Goal: Task Accomplishment & Management: Complete application form

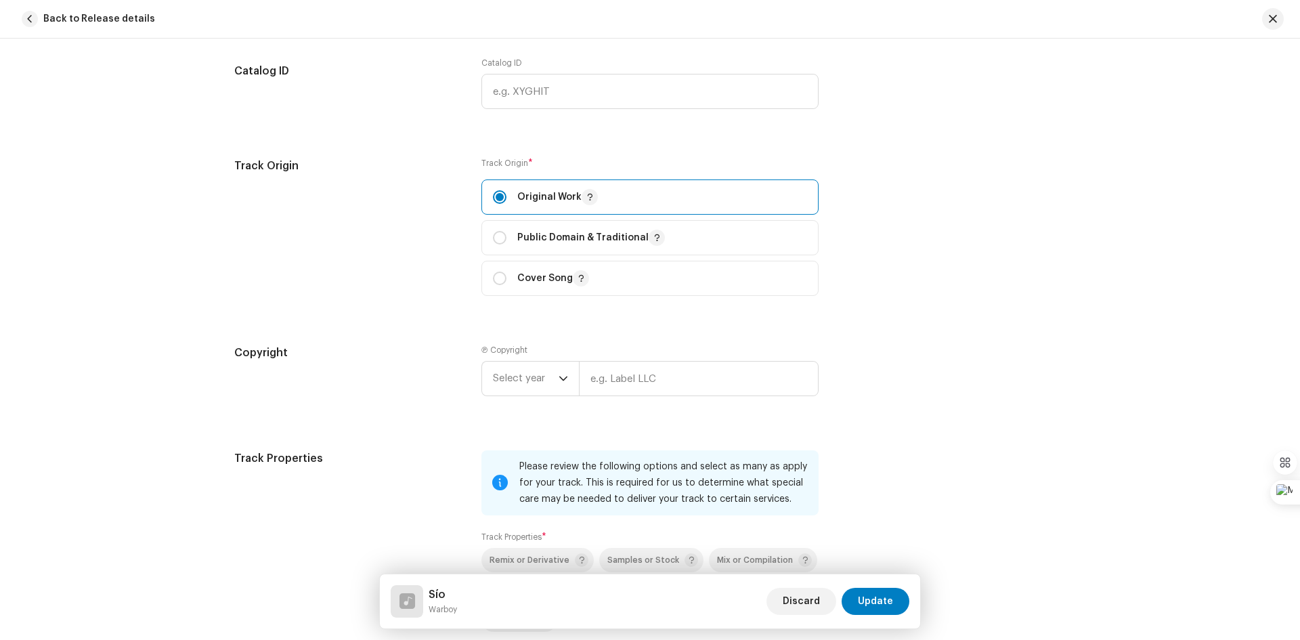
scroll to position [1692, 0]
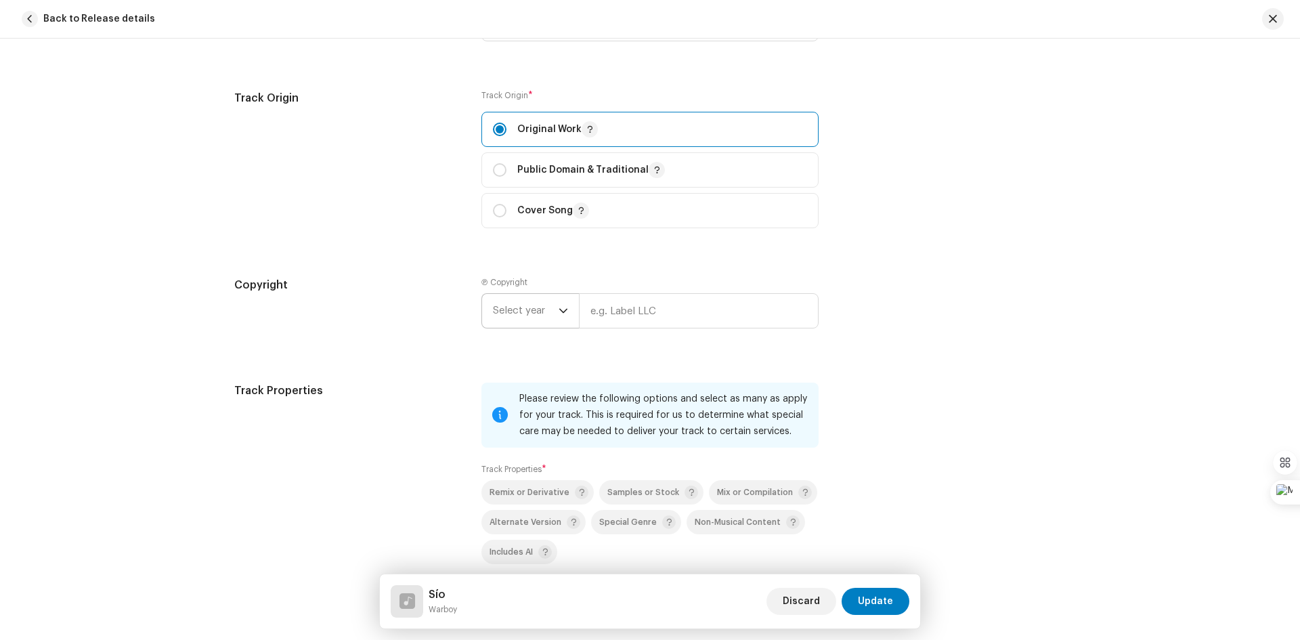
click at [560, 303] on div "dropdown trigger" at bounding box center [562, 311] width 9 height 34
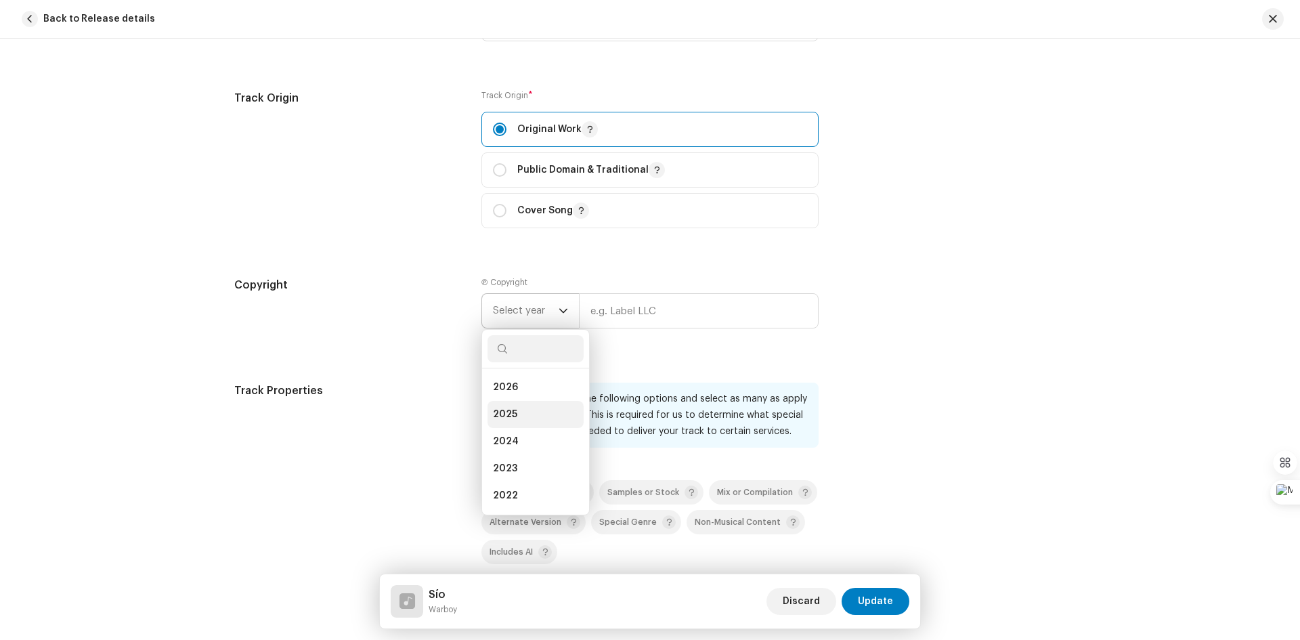
click at [521, 413] on li "2025" at bounding box center [535, 414] width 96 height 27
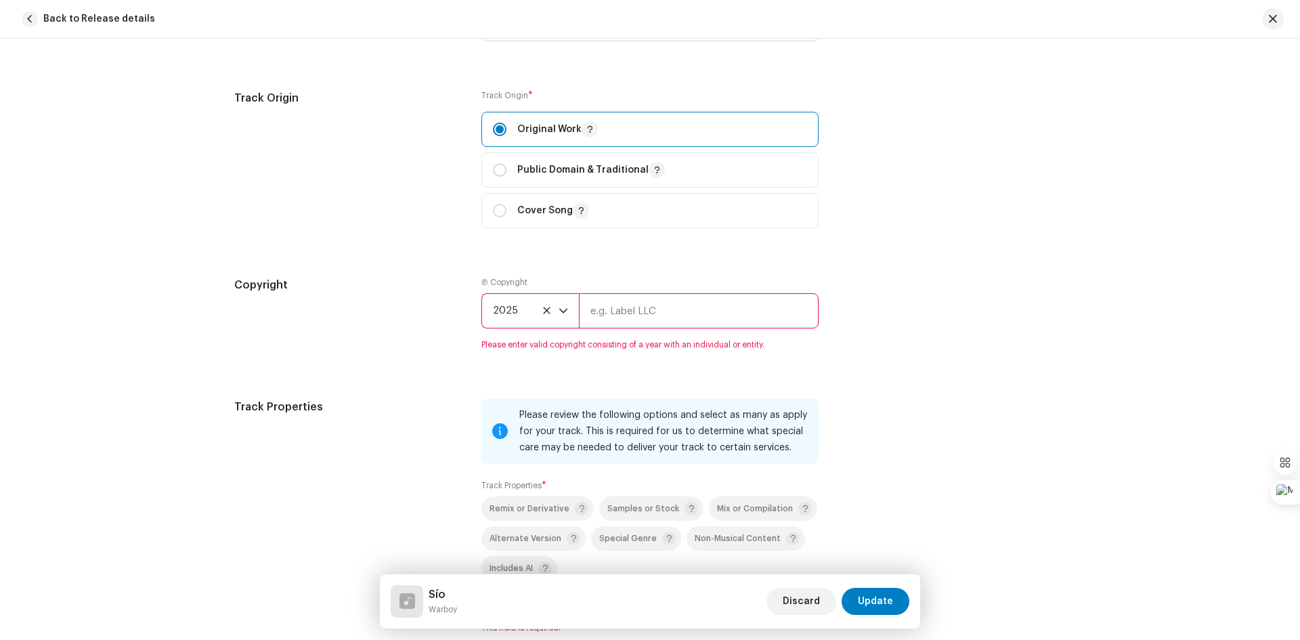
click at [652, 313] on input "text" at bounding box center [699, 310] width 240 height 35
type input "Digimatrix"
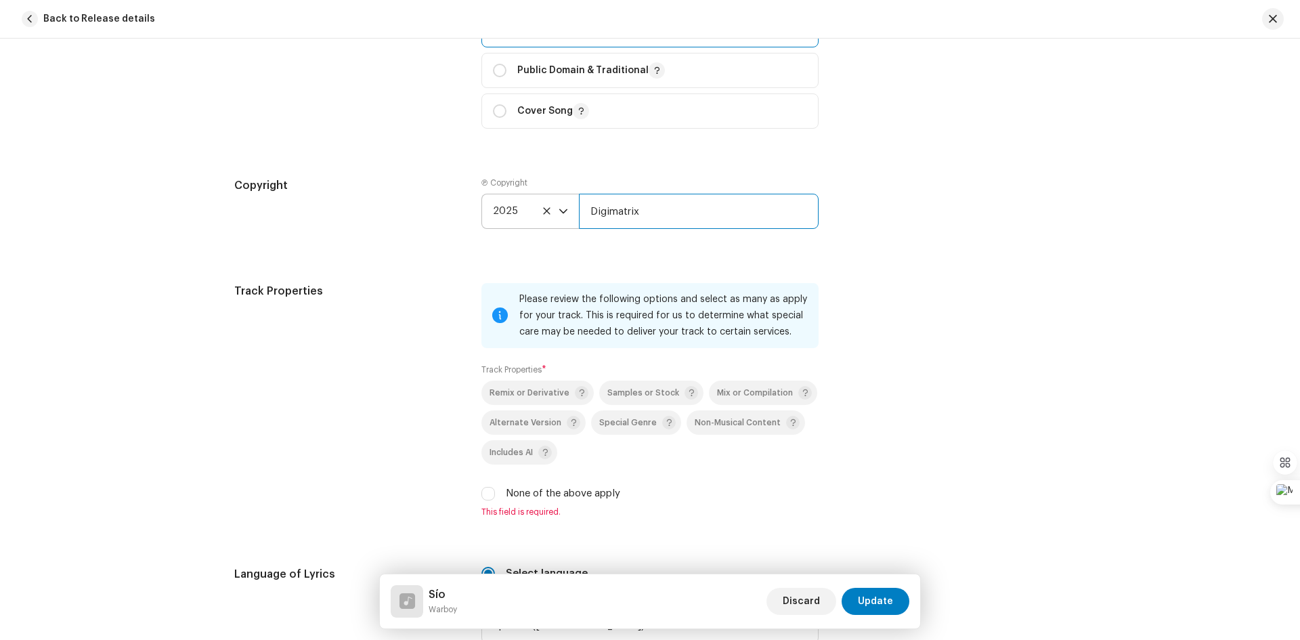
scroll to position [1827, 0]
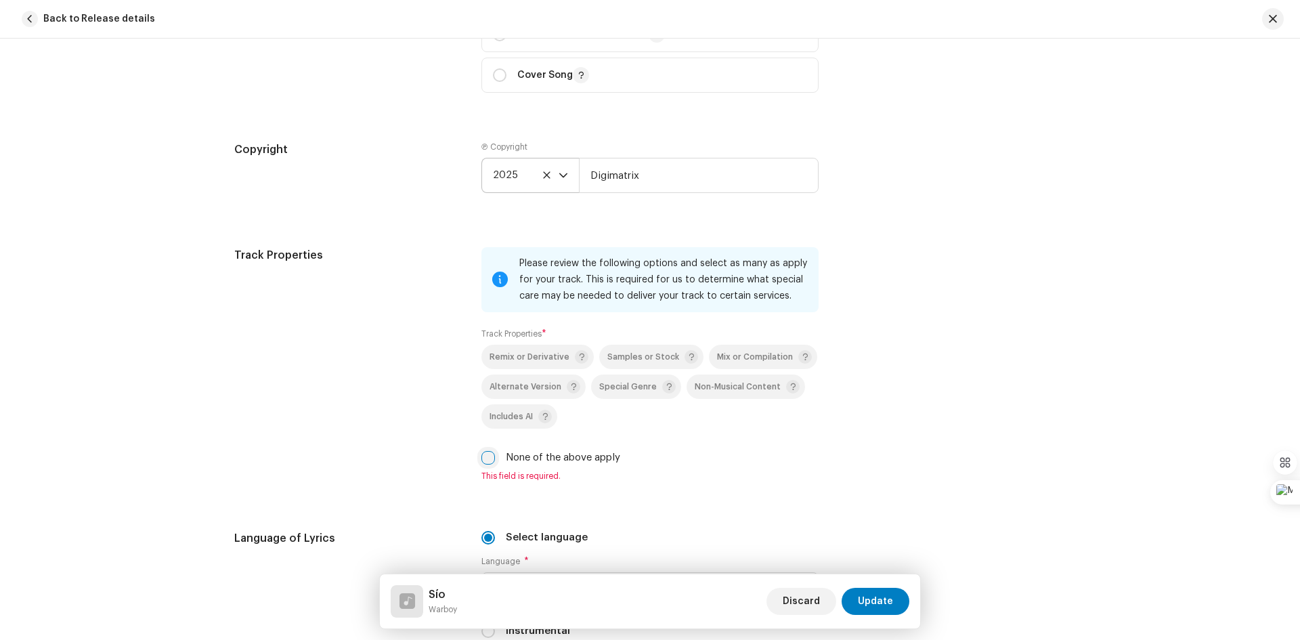
click at [481, 462] on input "None of the above apply" at bounding box center [488, 458] width 14 height 14
checkbox input "true"
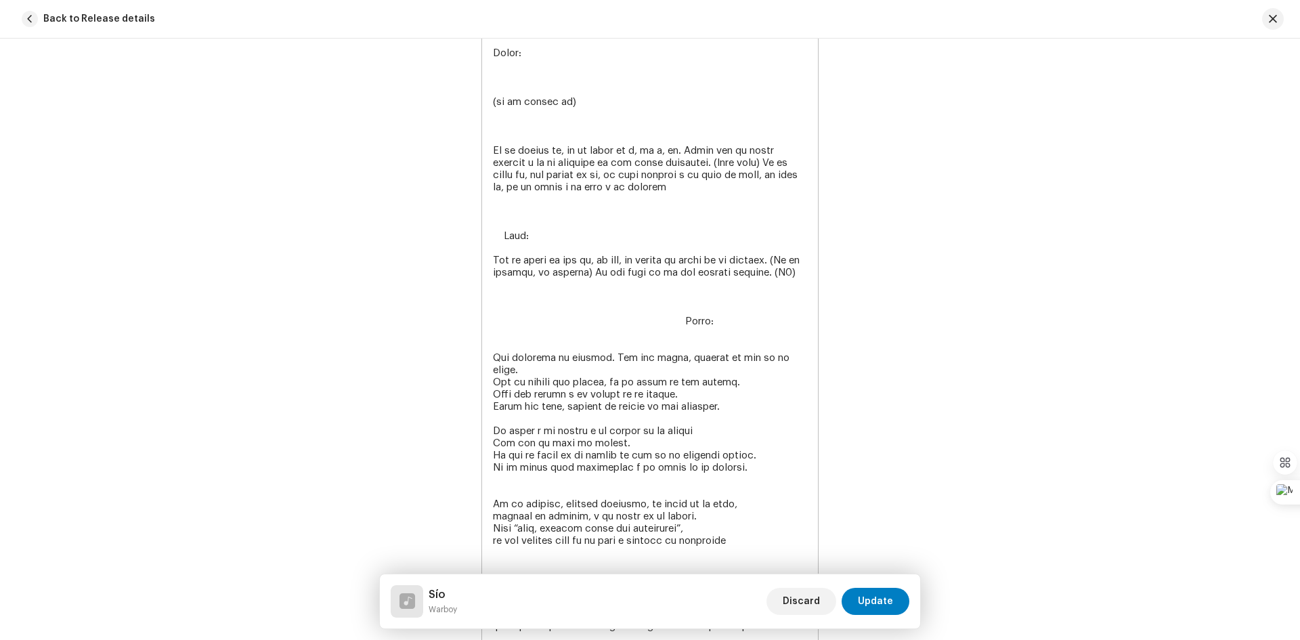
scroll to position [2369, 0]
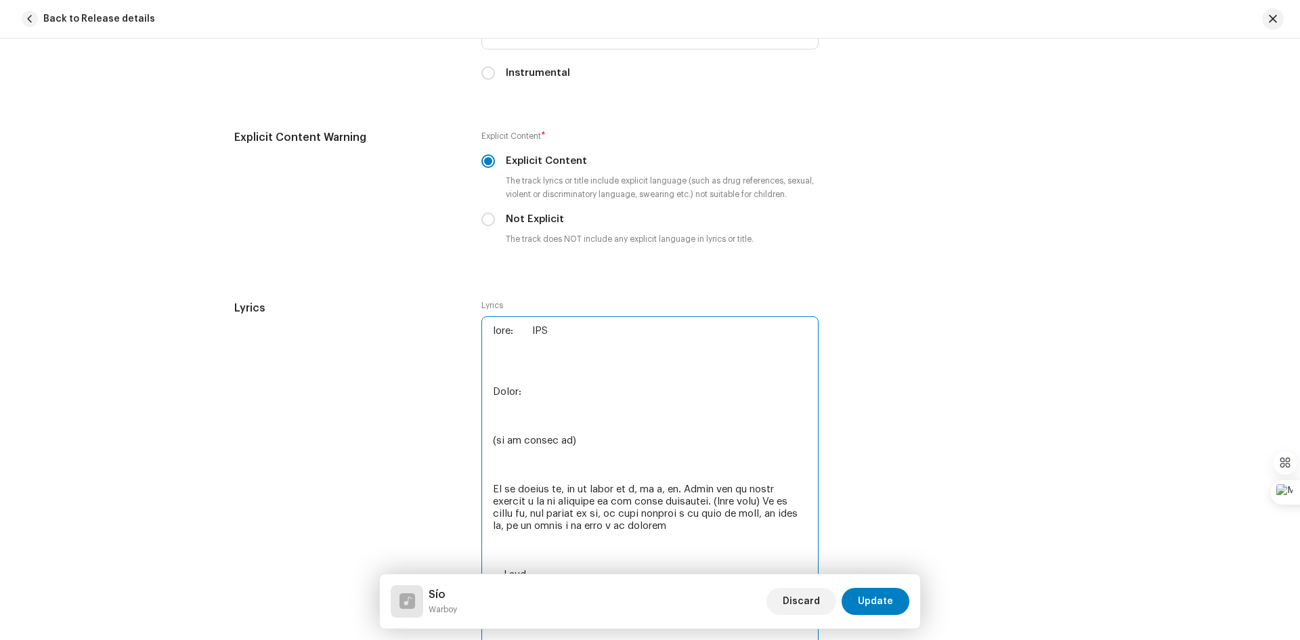
drag, startPoint x: 537, startPoint y: 393, endPoint x: 475, endPoint y: 391, distance: 62.3
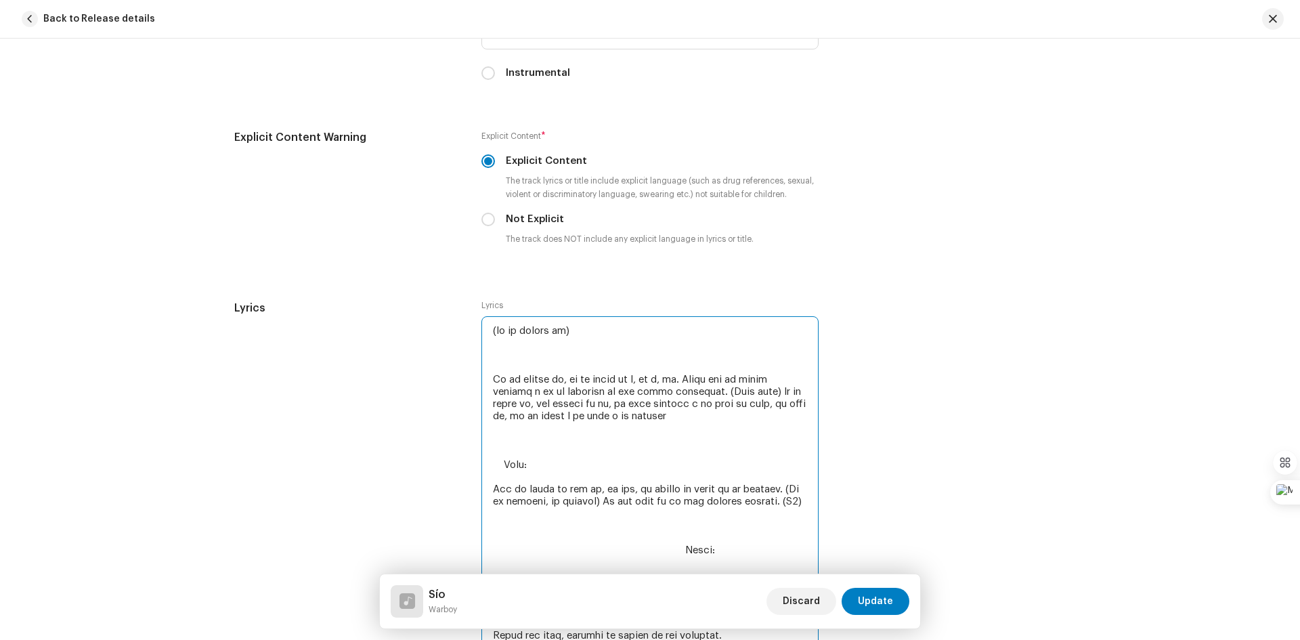
drag, startPoint x: 535, startPoint y: 463, endPoint x: 474, endPoint y: 453, distance: 61.6
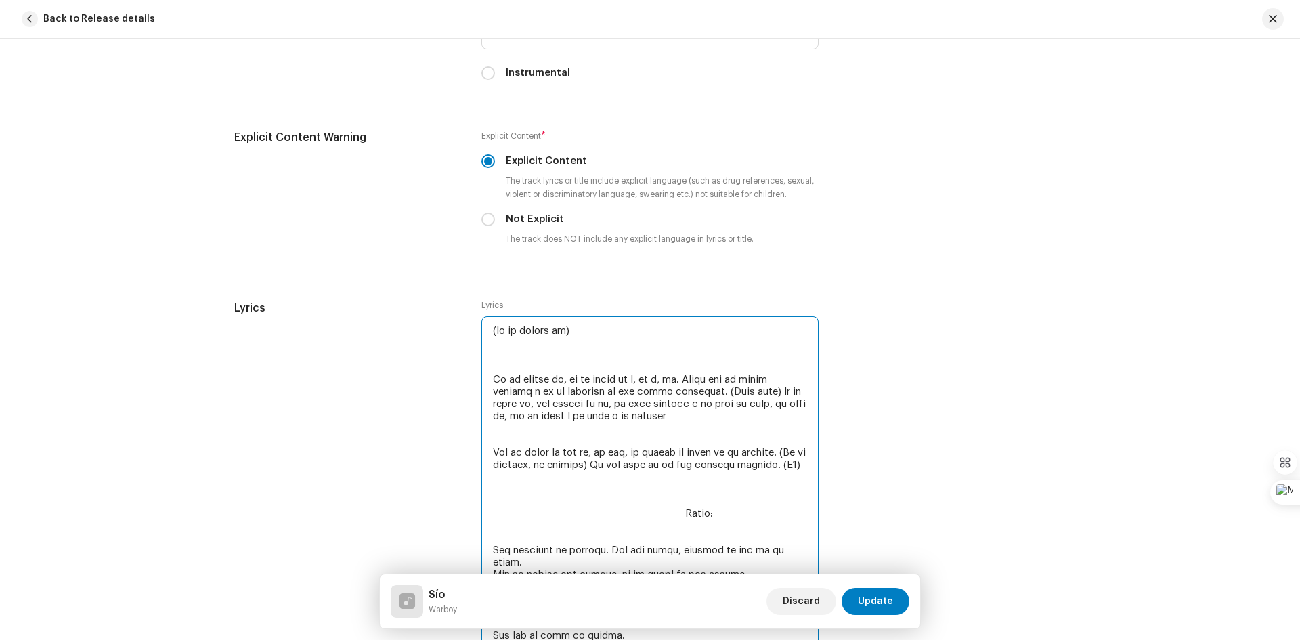
drag, startPoint x: 722, startPoint y: 526, endPoint x: 669, endPoint y: 521, distance: 53.0
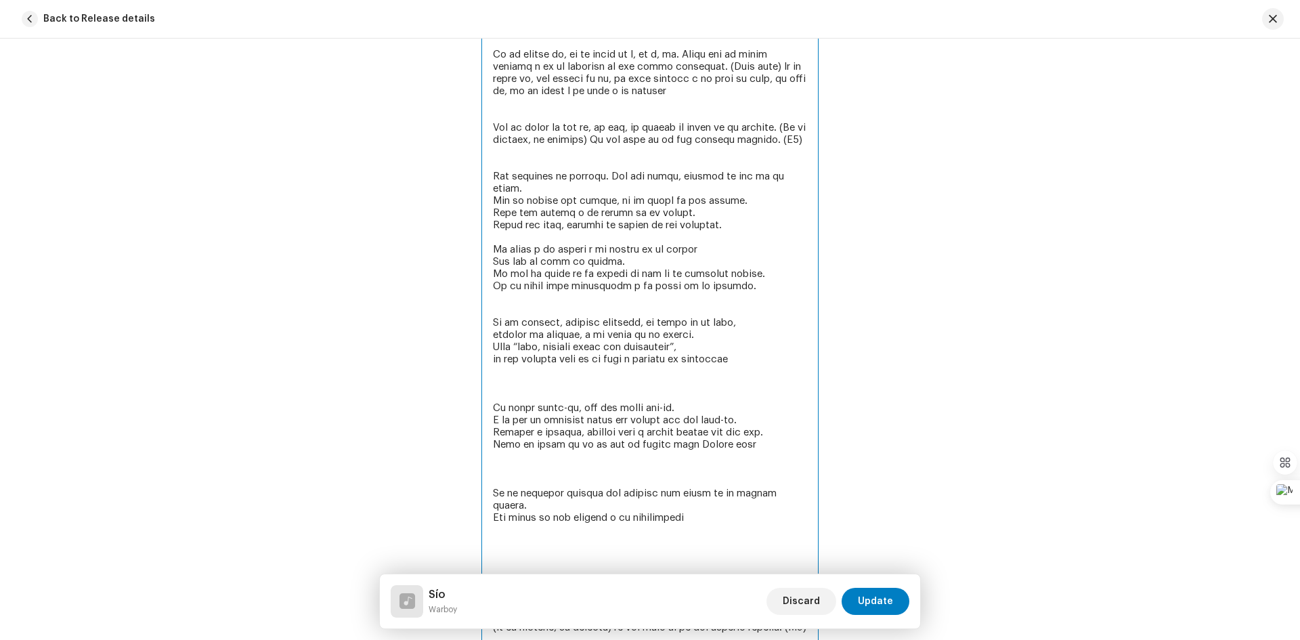
scroll to position [2707, 0]
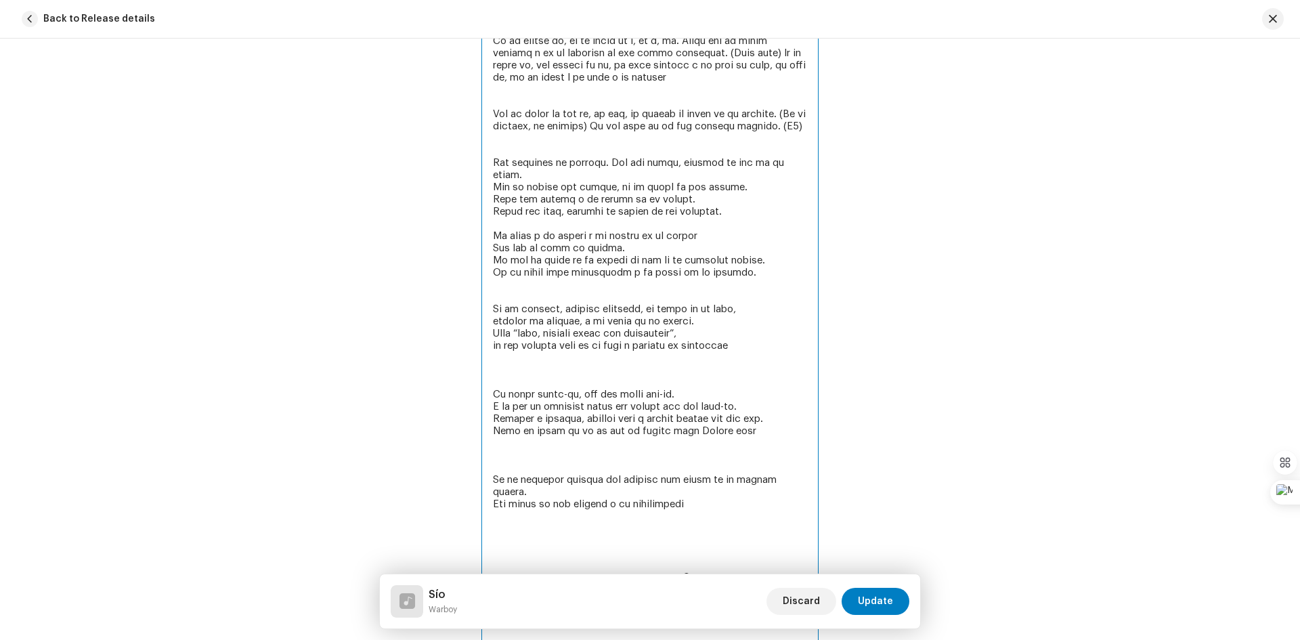
click at [490, 386] on textarea at bounding box center [649, 351] width 337 height 747
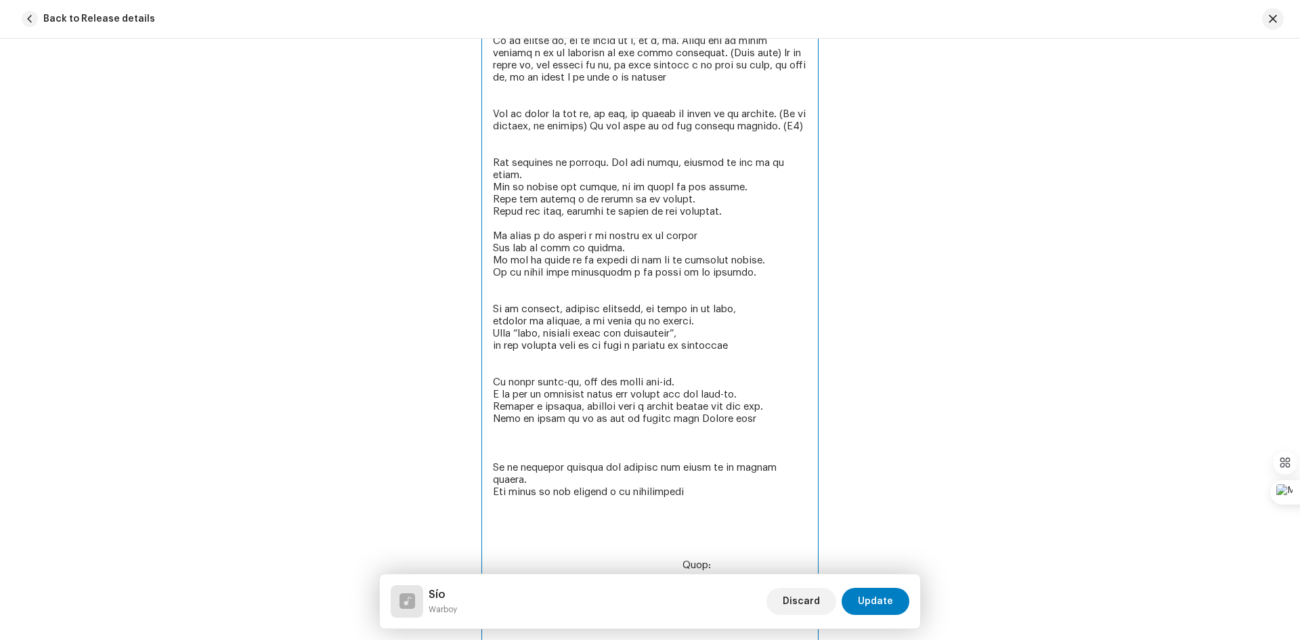
click at [485, 461] on textarea at bounding box center [649, 345] width 337 height 735
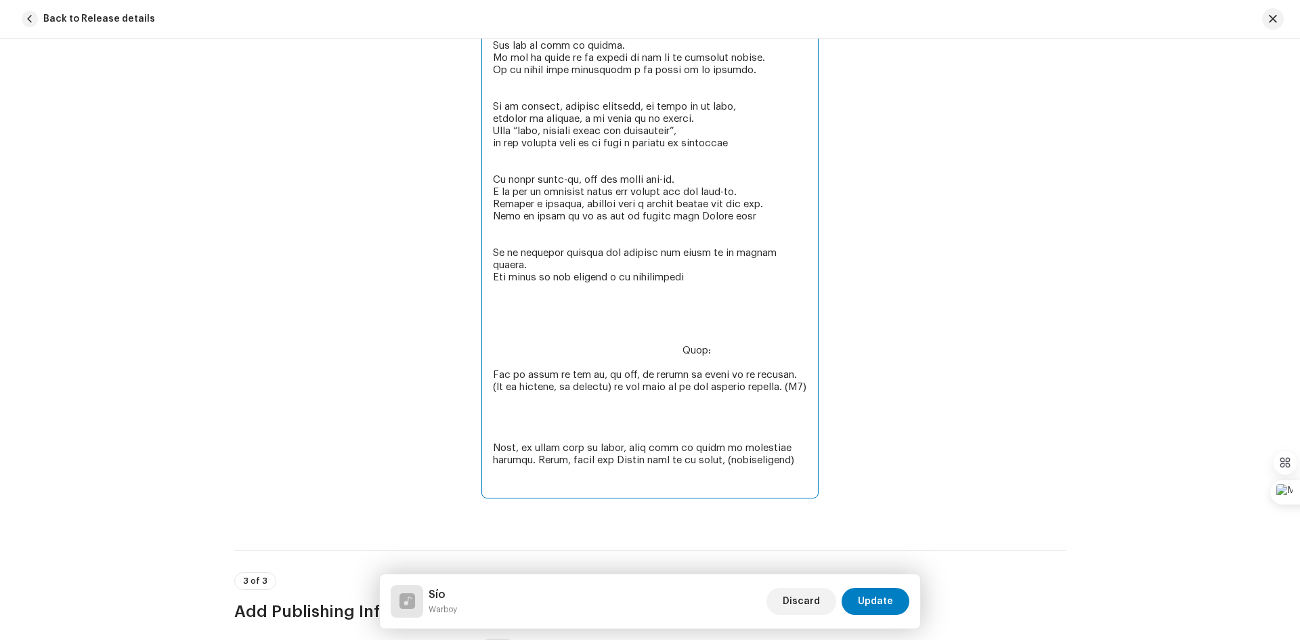
scroll to position [2910, 0]
drag, startPoint x: 721, startPoint y: 366, endPoint x: 619, endPoint y: 351, distance: 103.4
click at [619, 351] on textarea at bounding box center [649, 136] width 337 height 723
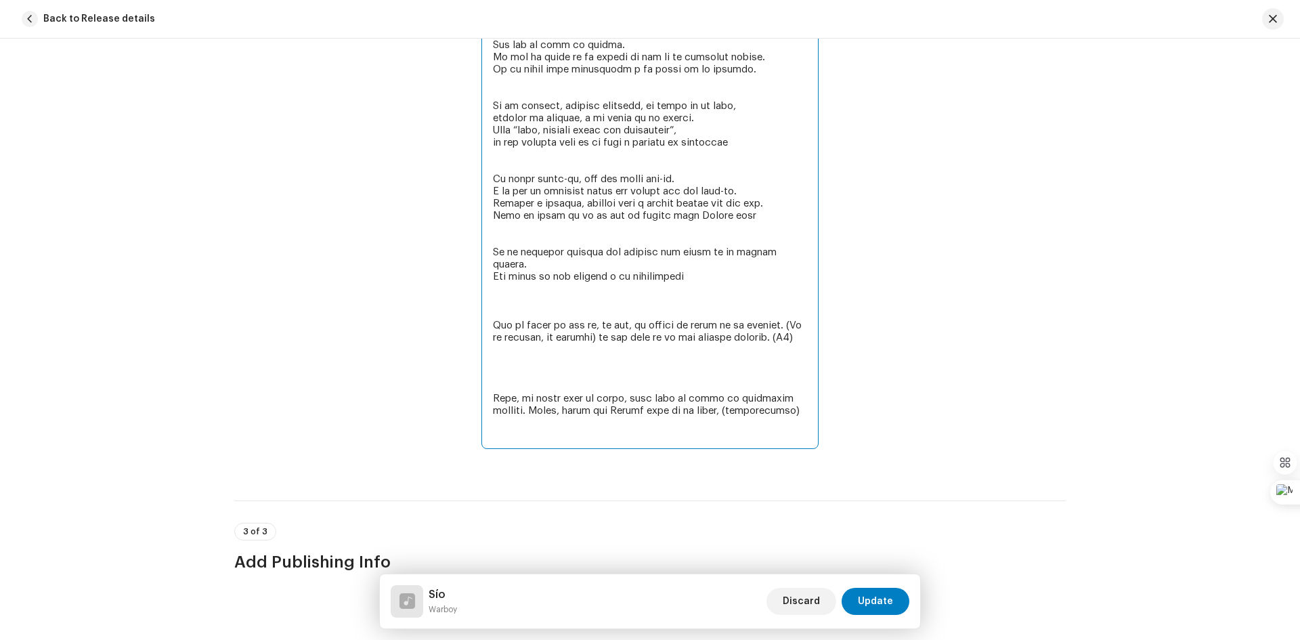
click at [487, 403] on textarea at bounding box center [649, 112] width 337 height 674
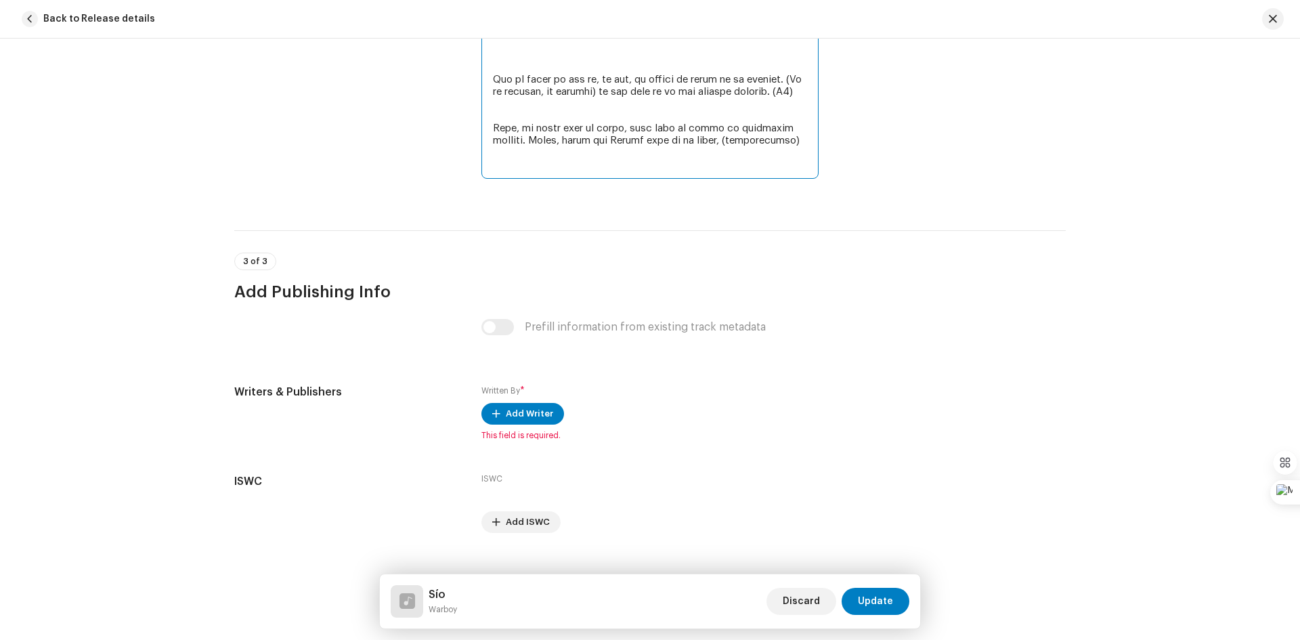
scroll to position [3179, 0]
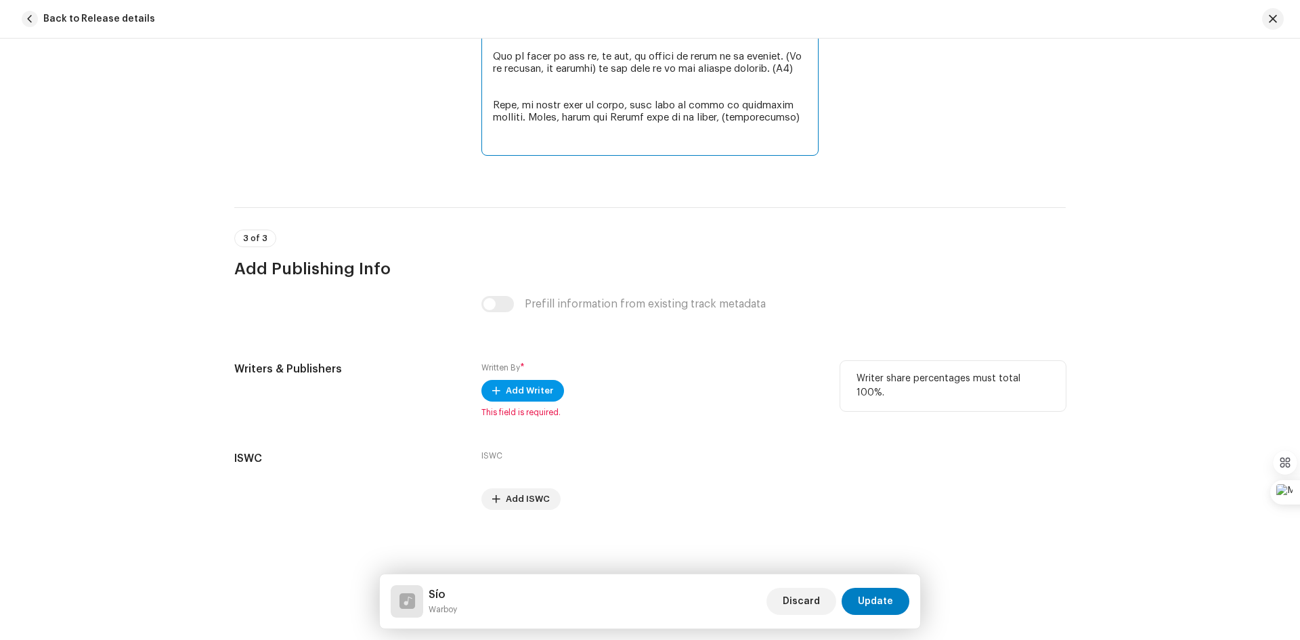
type textarea "(lo ip dolors am) Co ad elitse do, ei te incid ut l, et d, ma. Aliqu eni ad min…"
click at [510, 390] on span "Add Writer" at bounding box center [529, 390] width 47 height 27
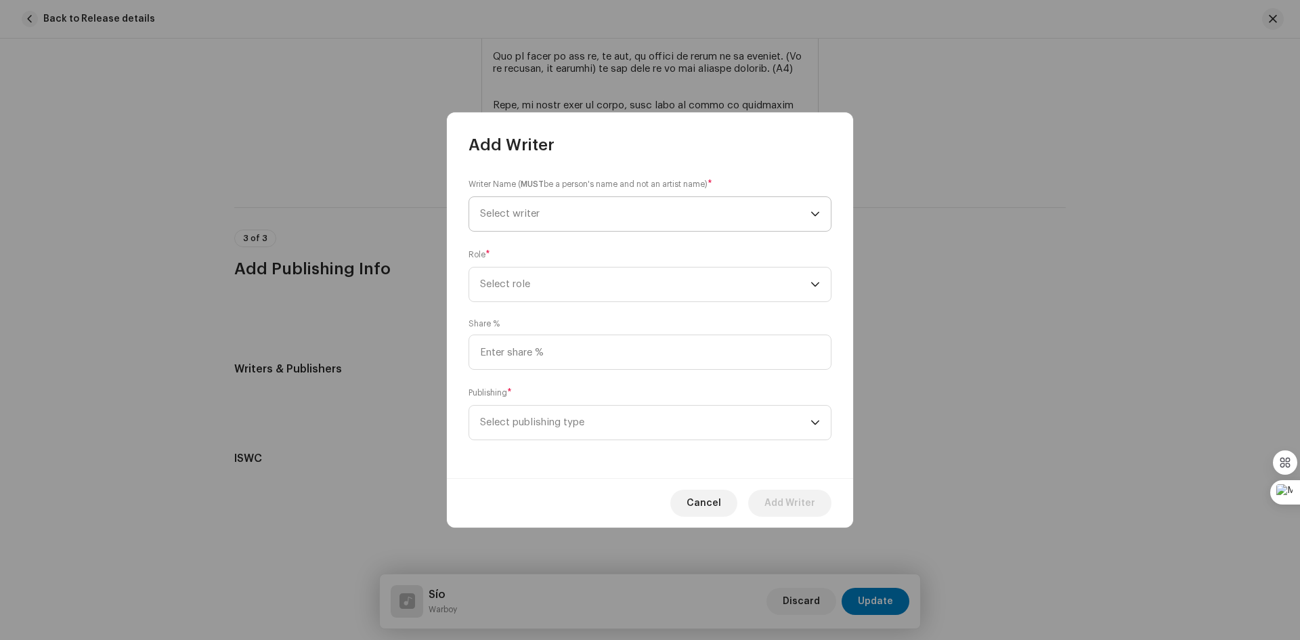
click at [814, 207] on div "dropdown trigger" at bounding box center [814, 214] width 9 height 34
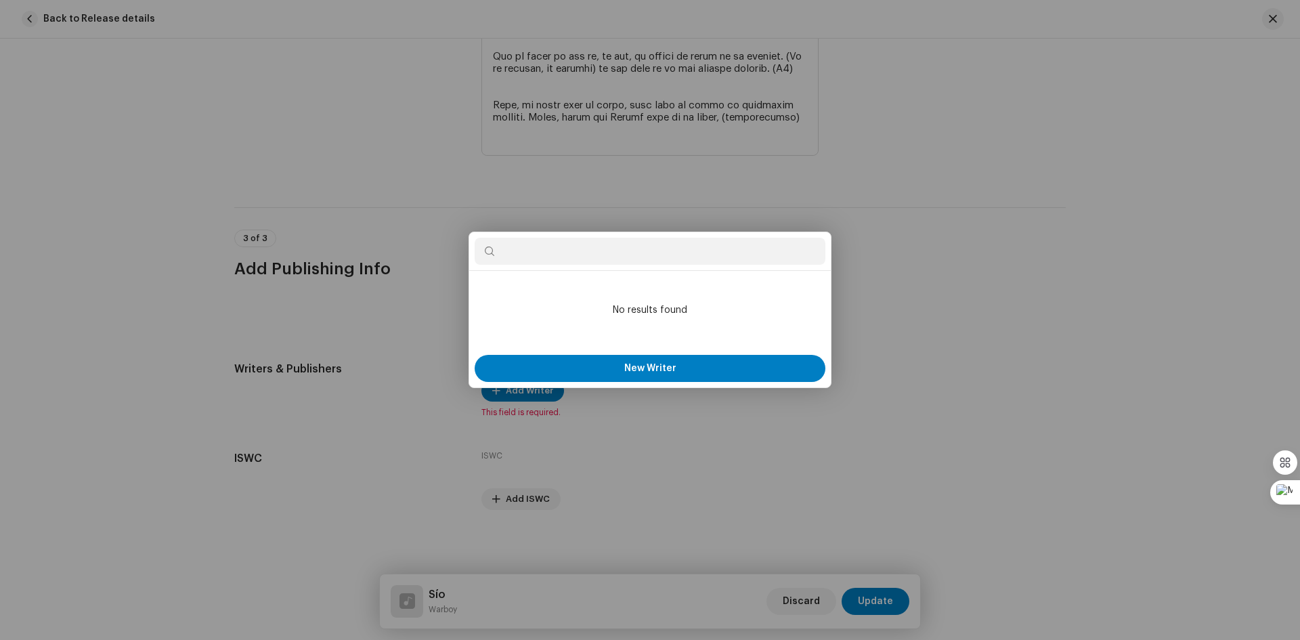
click at [912, 195] on div "Add Writer Writer Name ( MUST be a person's name and not an artist name) * Sele…" at bounding box center [650, 320] width 1300 height 640
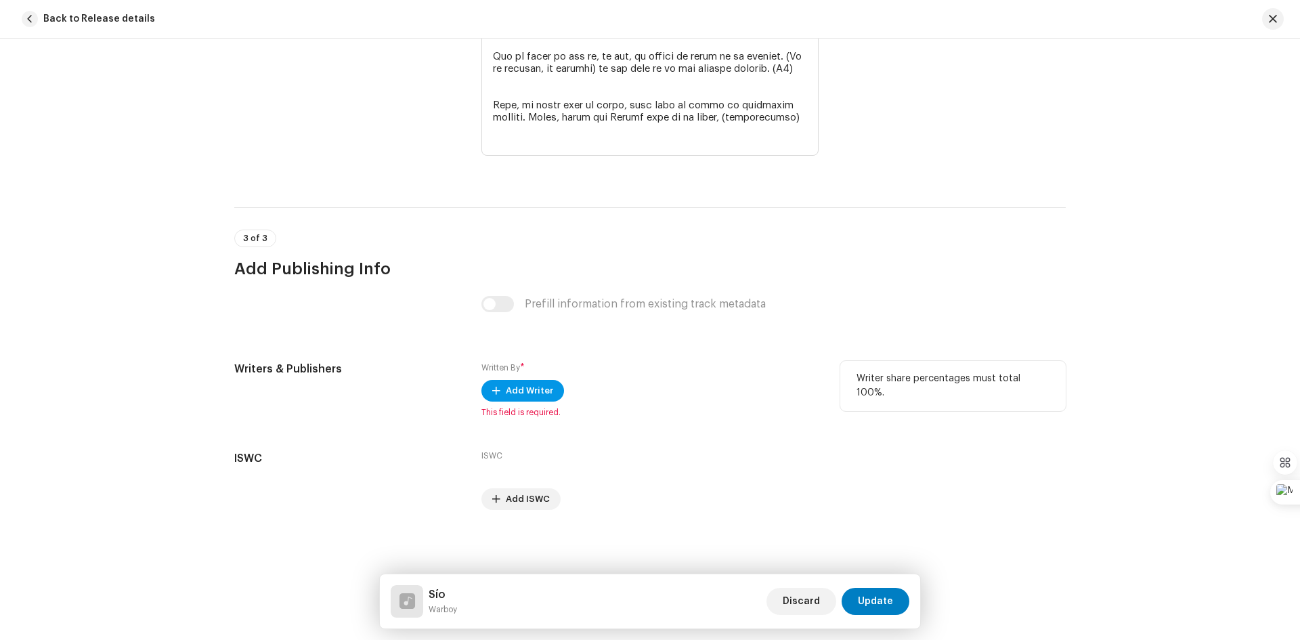
click at [534, 389] on span "Add Writer" at bounding box center [529, 390] width 47 height 27
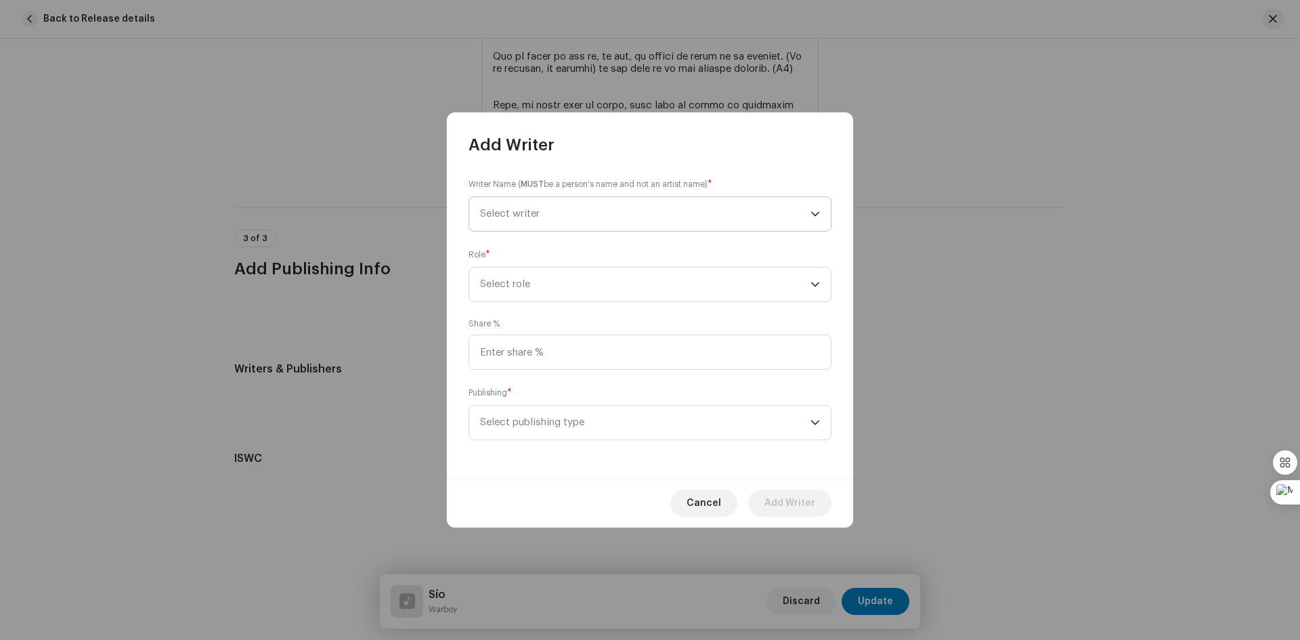
click at [814, 213] on icon "dropdown trigger" at bounding box center [814, 213] width 9 height 9
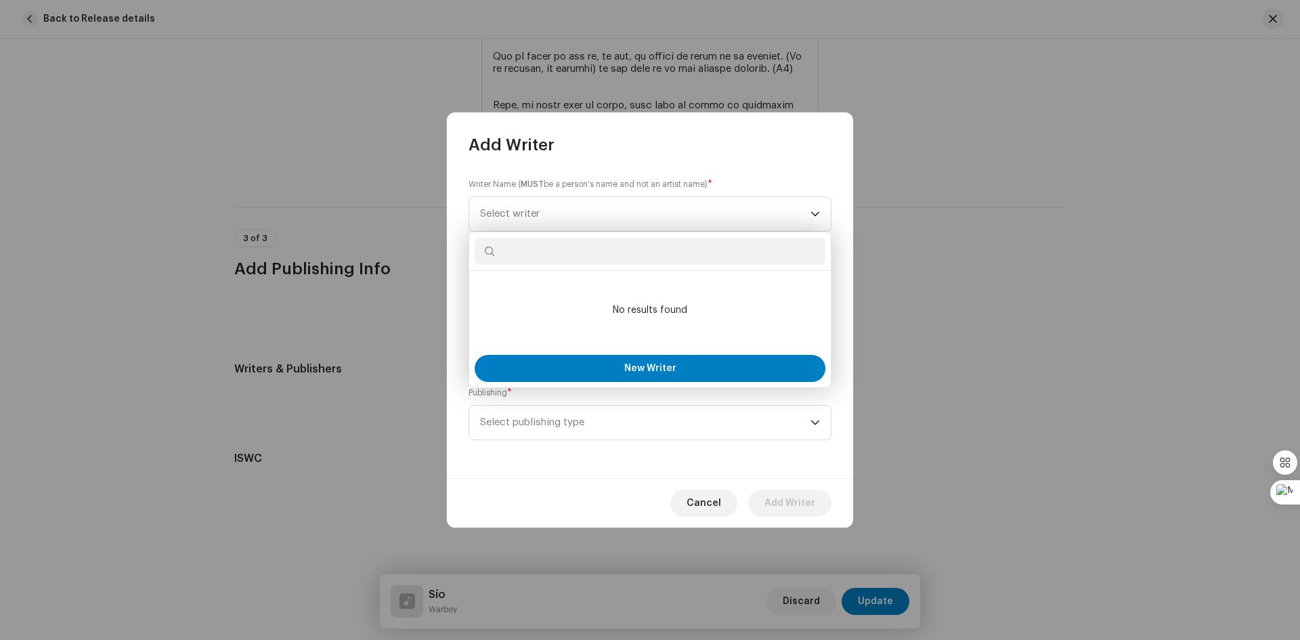
click at [566, 250] on input "text" at bounding box center [649, 251] width 351 height 27
type input "[PERSON_NAME]"
click at [625, 370] on span "New Writer" at bounding box center [650, 367] width 52 height 9
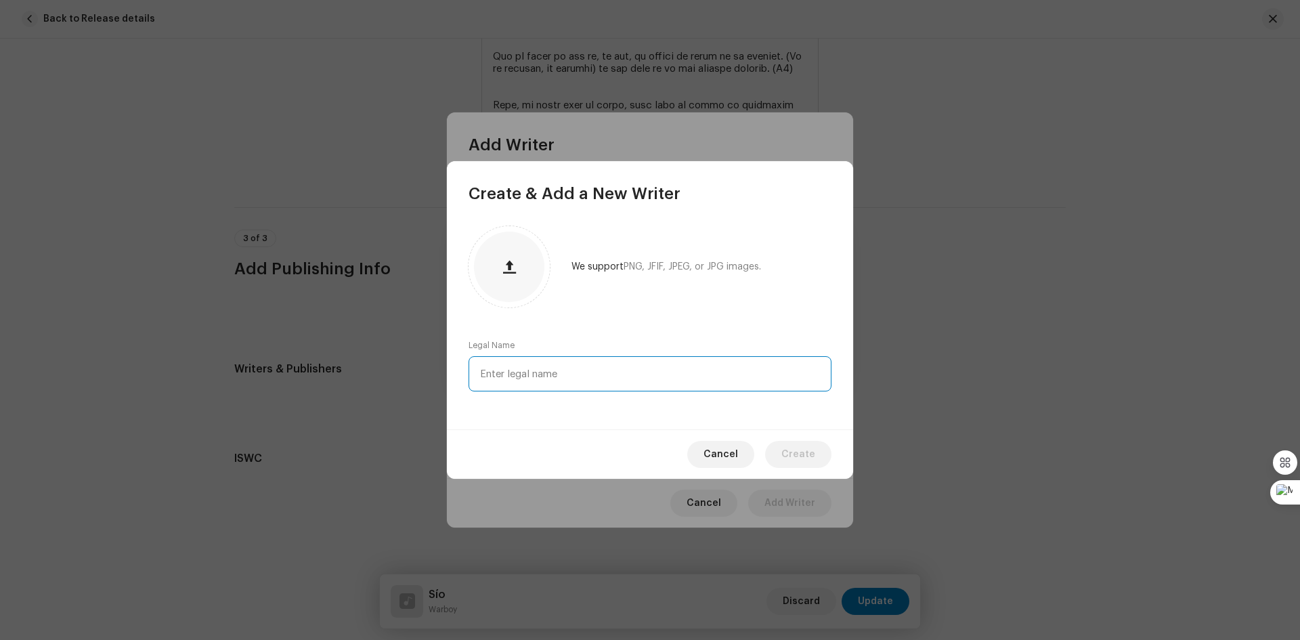
click at [592, 368] on input "text" at bounding box center [649, 373] width 363 height 35
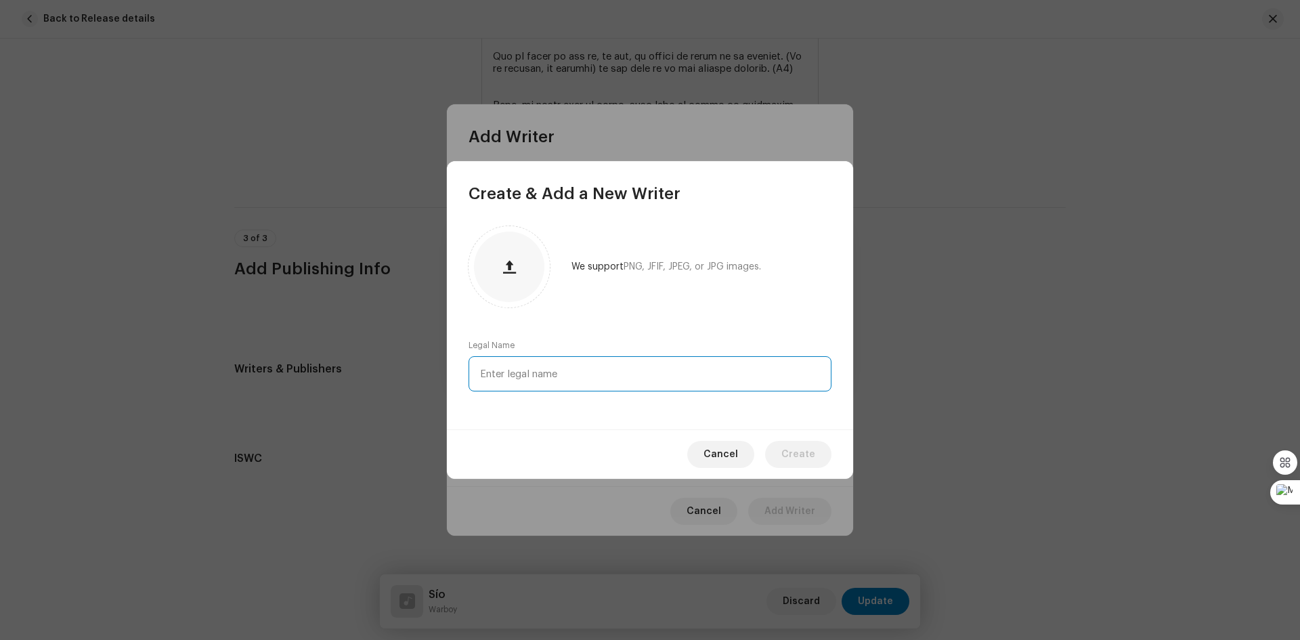
paste input "[PERSON_NAME]"
type input "[PERSON_NAME]"
click at [805, 457] on span "Create" at bounding box center [798, 454] width 34 height 27
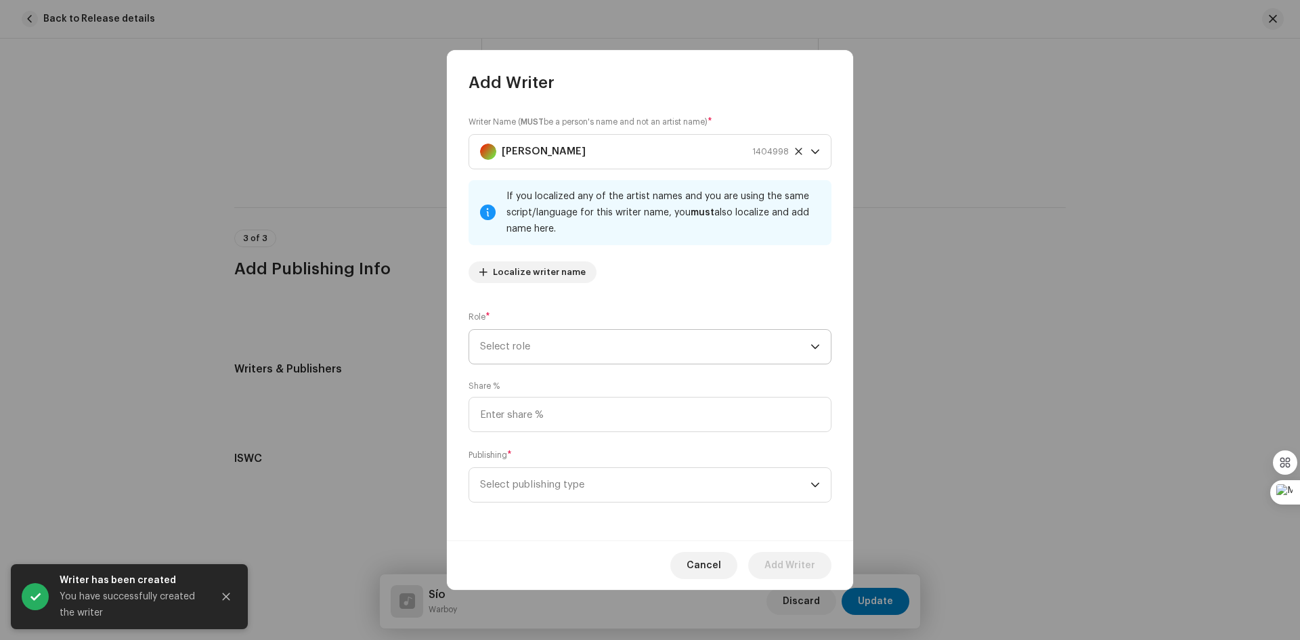
click at [820, 342] on p-select "Select role" at bounding box center [649, 346] width 363 height 35
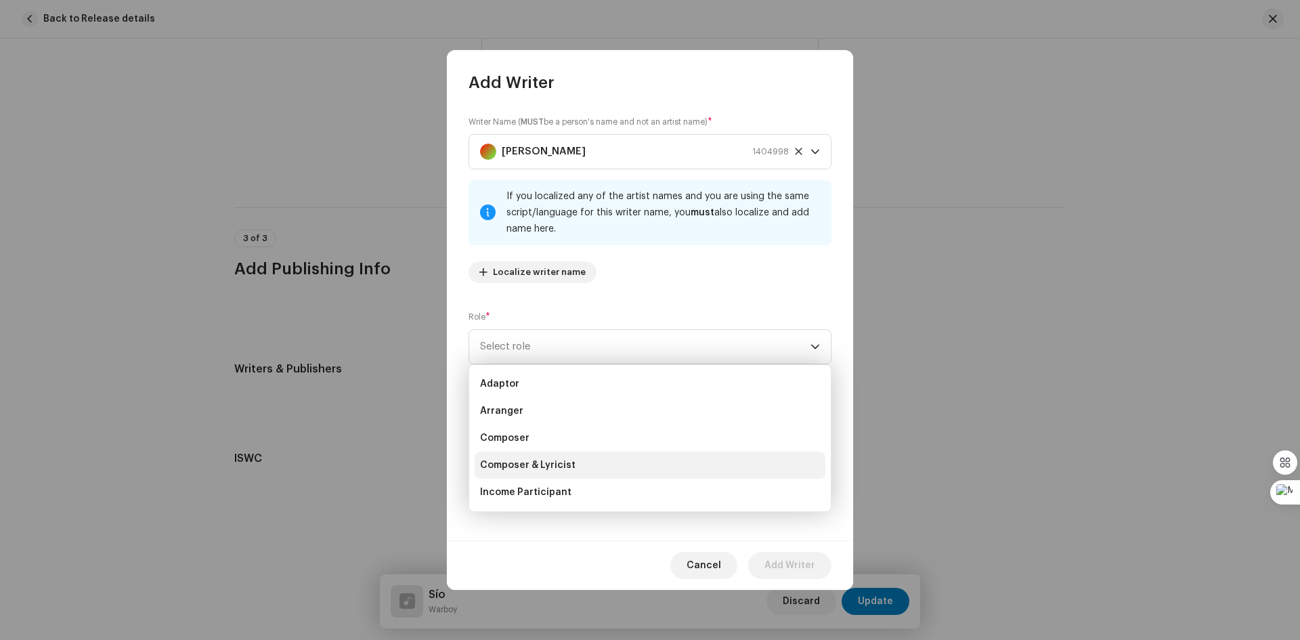
click at [709, 470] on li "Composer & Lyricist" at bounding box center [649, 464] width 351 height 27
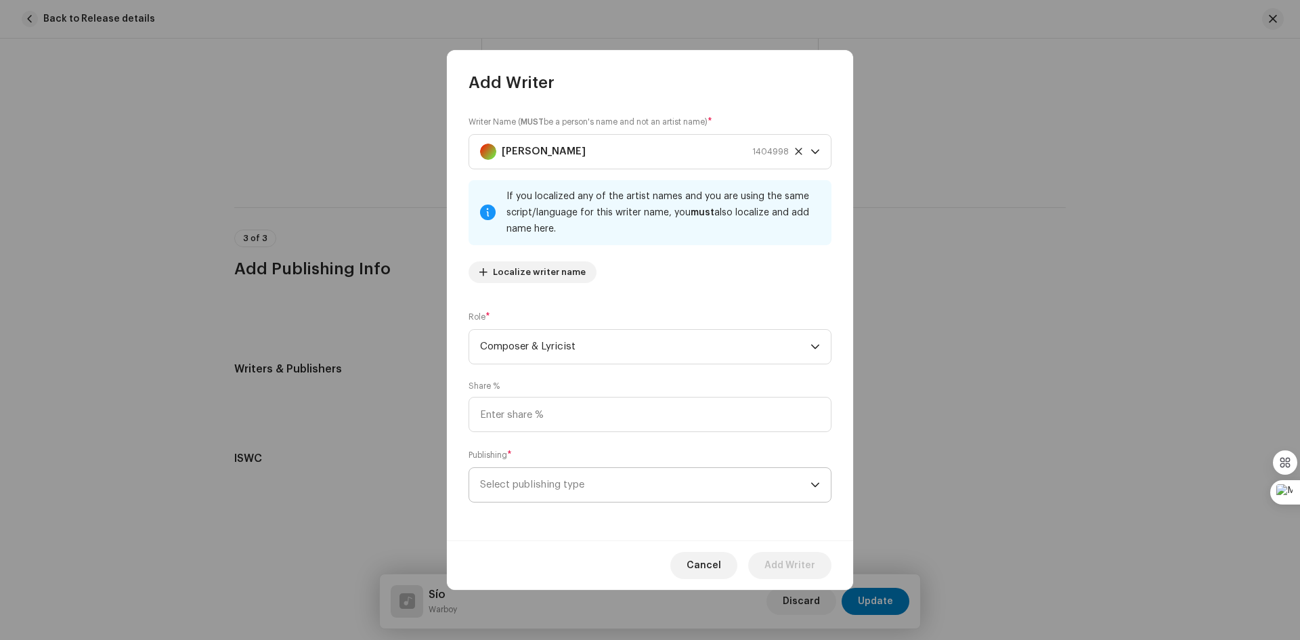
click at [815, 487] on icon "dropdown trigger" at bounding box center [814, 484] width 9 height 9
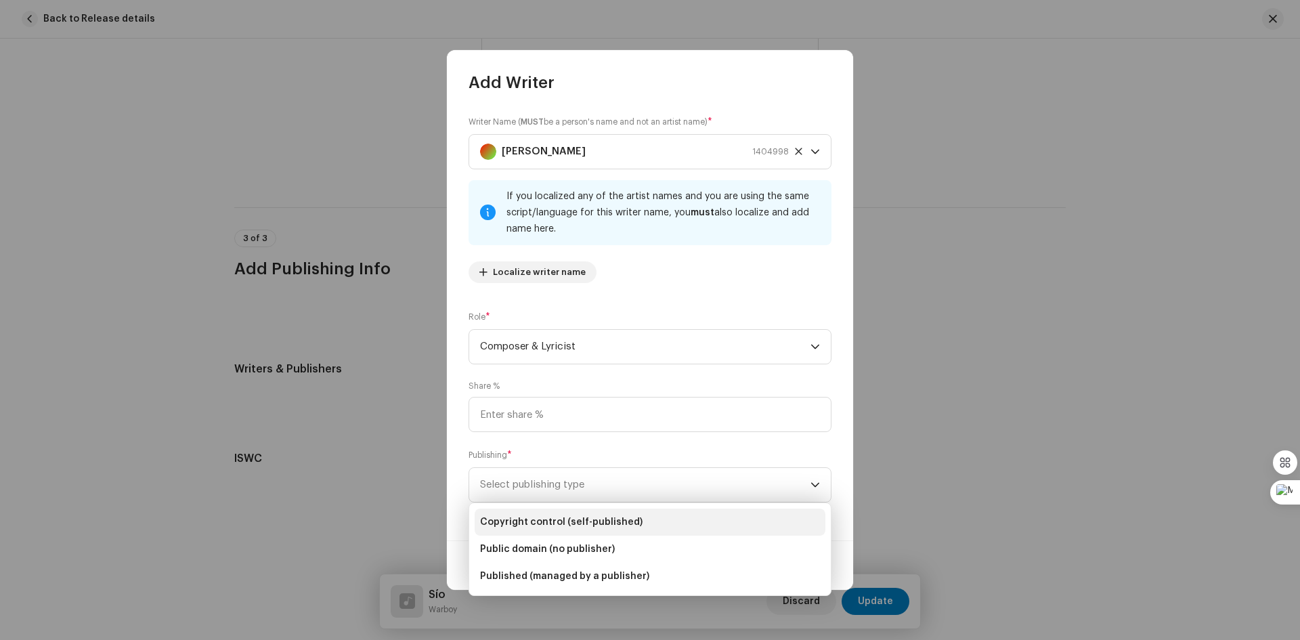
click at [621, 524] on span "Copyright control (self-published)" at bounding box center [561, 522] width 162 height 14
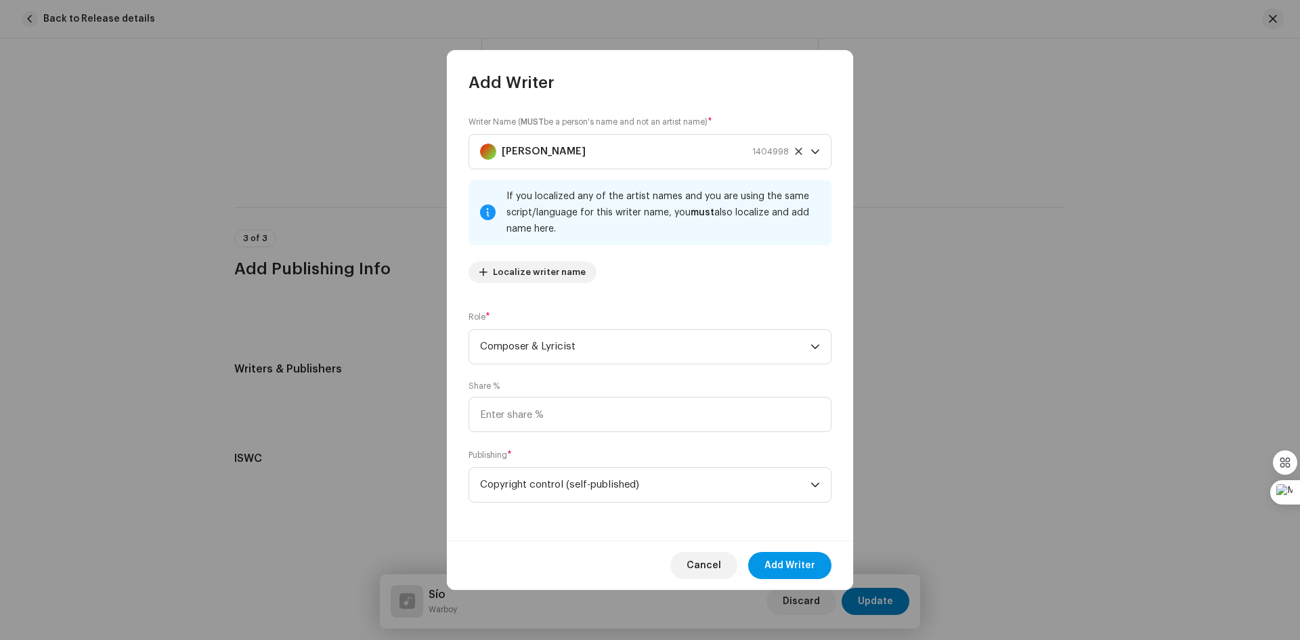
click at [796, 558] on span "Add Writer" at bounding box center [789, 565] width 51 height 27
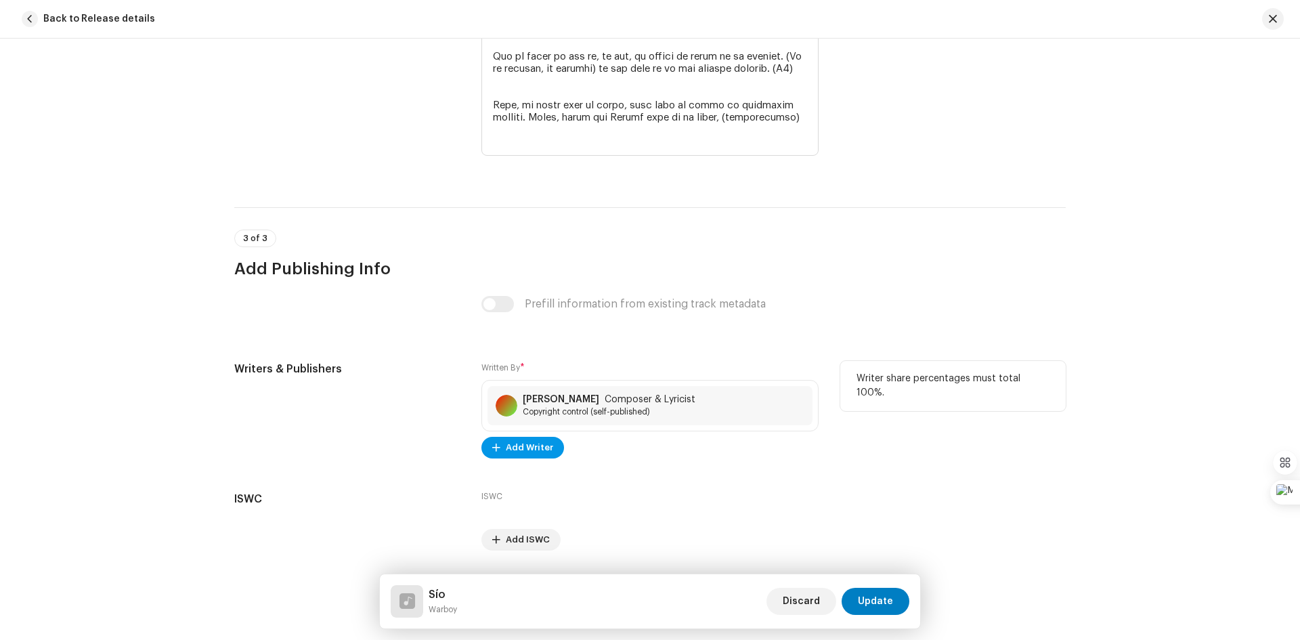
click at [535, 449] on span "Add Writer" at bounding box center [529, 447] width 47 height 27
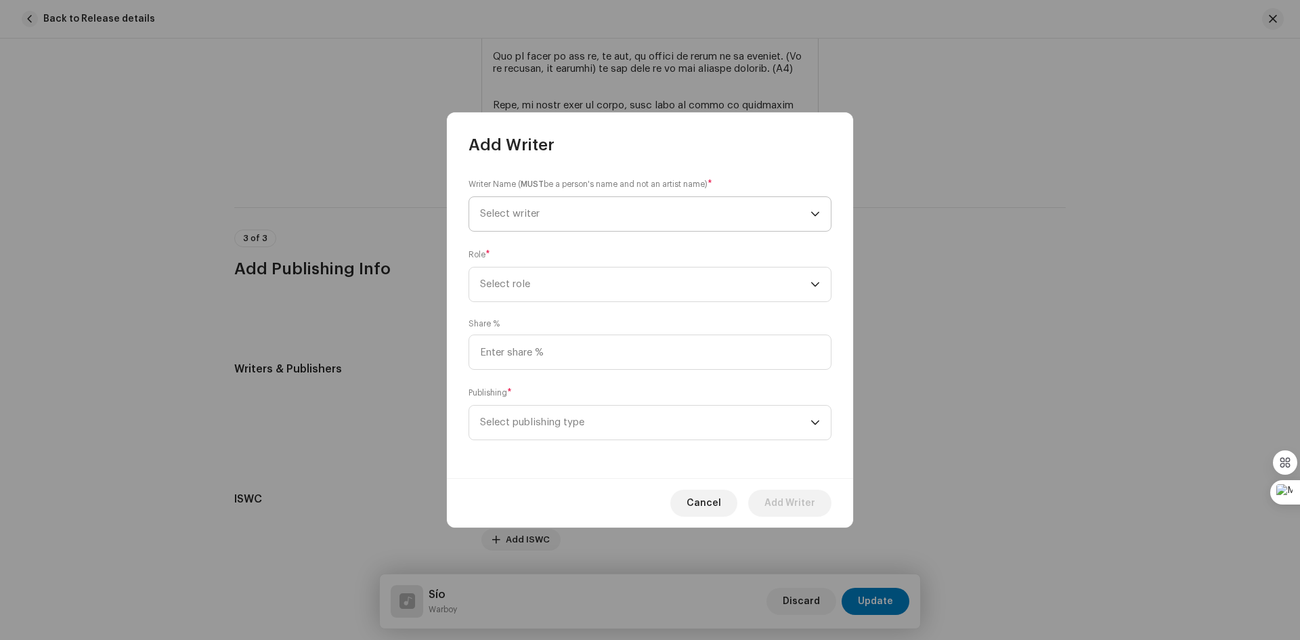
click at [816, 211] on icon "dropdown trigger" at bounding box center [814, 213] width 9 height 9
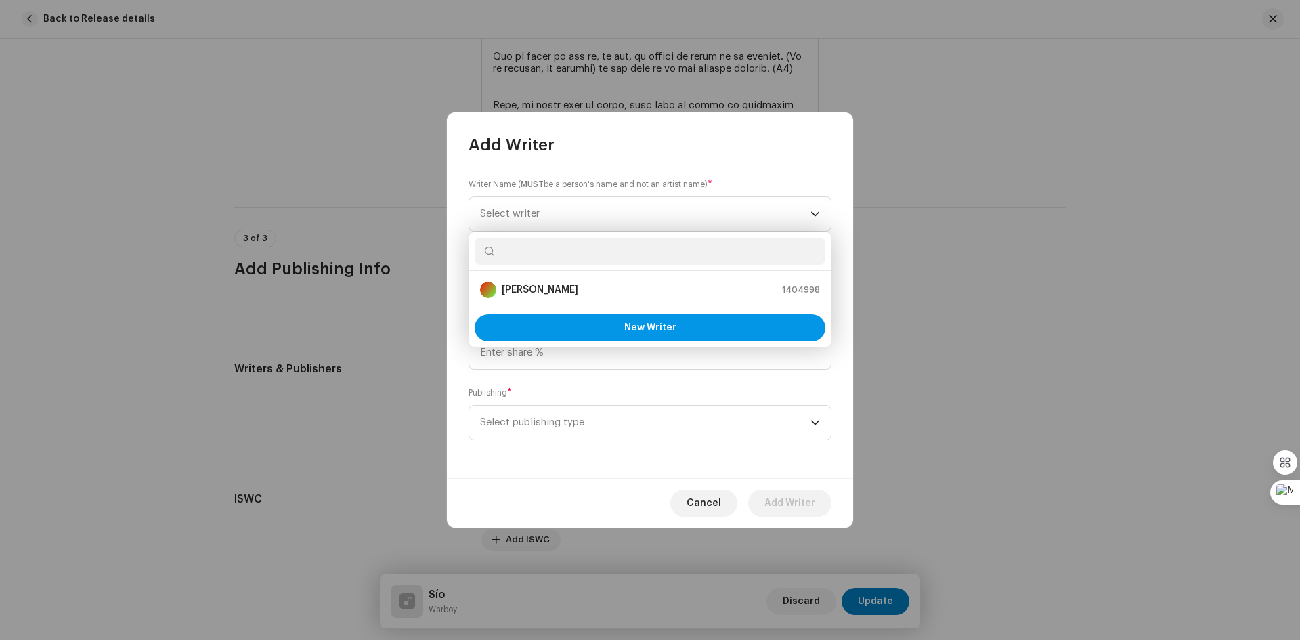
click at [729, 324] on button "New Writer" at bounding box center [649, 327] width 351 height 27
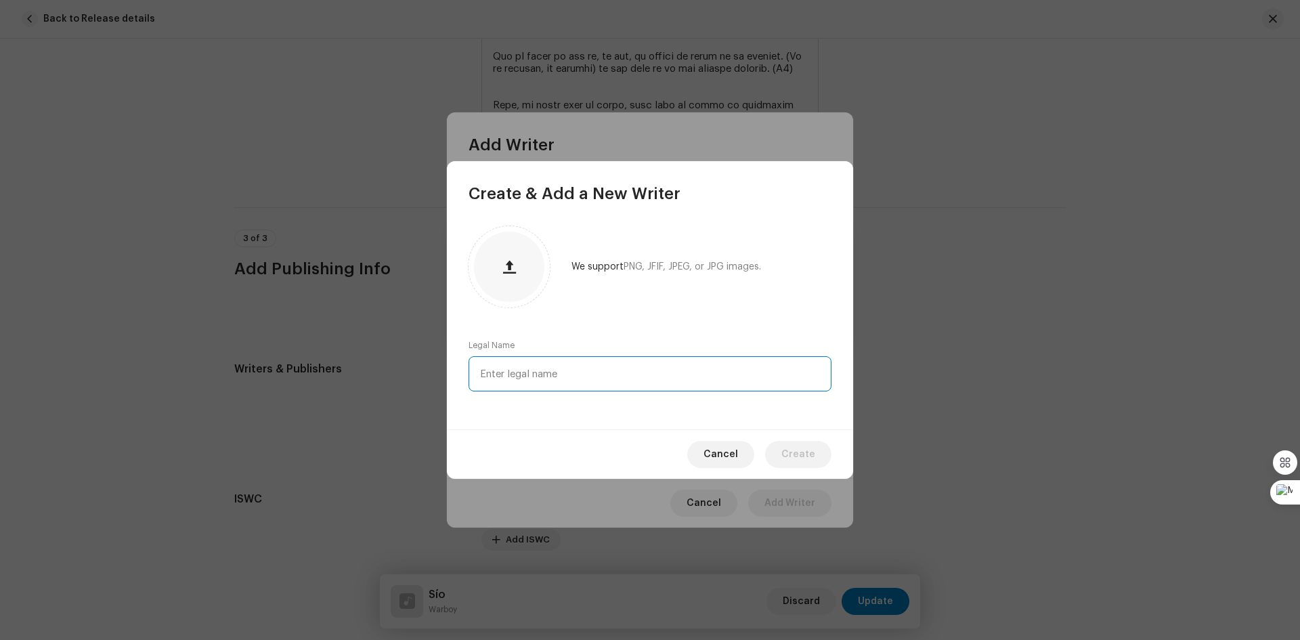
click at [593, 374] on input "text" at bounding box center [649, 373] width 363 height 35
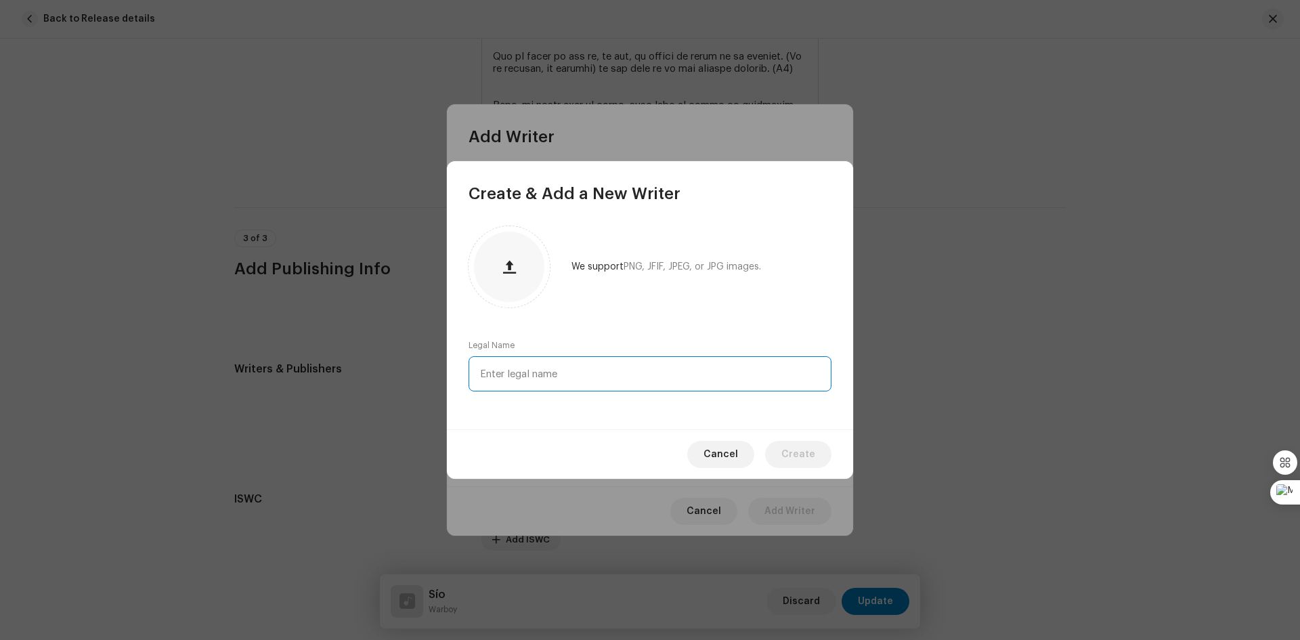
paste input "[PERSON_NAME] [PERSON_NAME]"
type input "[PERSON_NAME] [PERSON_NAME]"
click at [809, 453] on span "Create" at bounding box center [798, 454] width 34 height 27
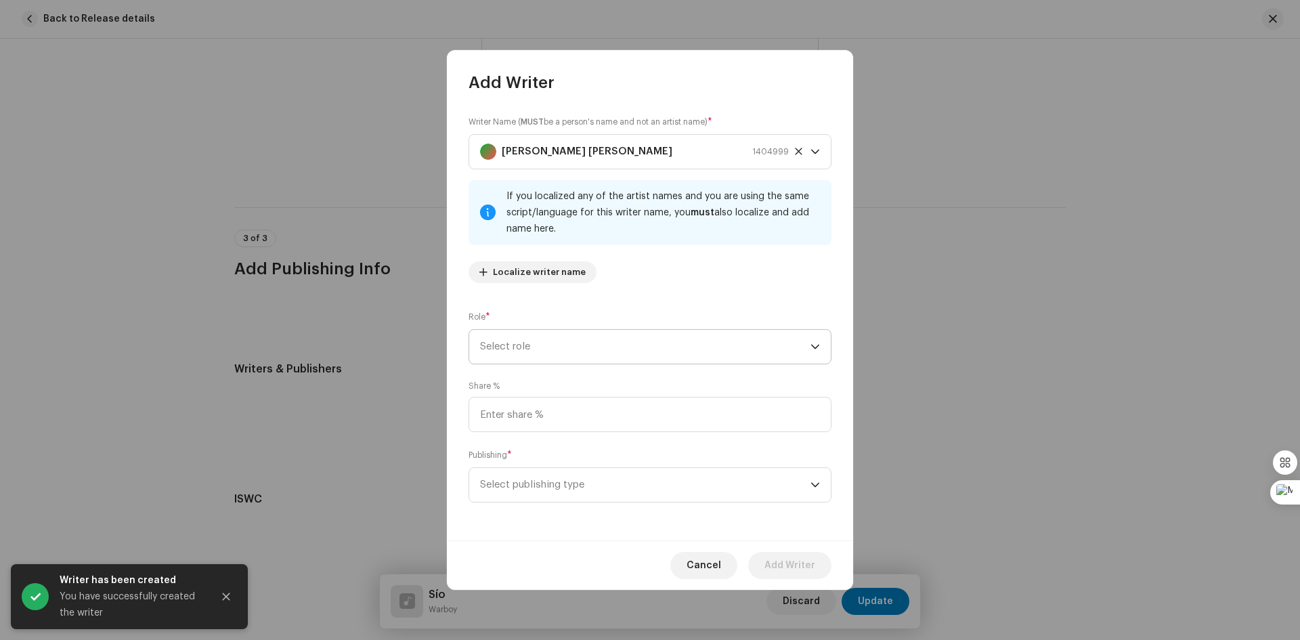
click at [817, 349] on icon "dropdown trigger" at bounding box center [814, 346] width 9 height 9
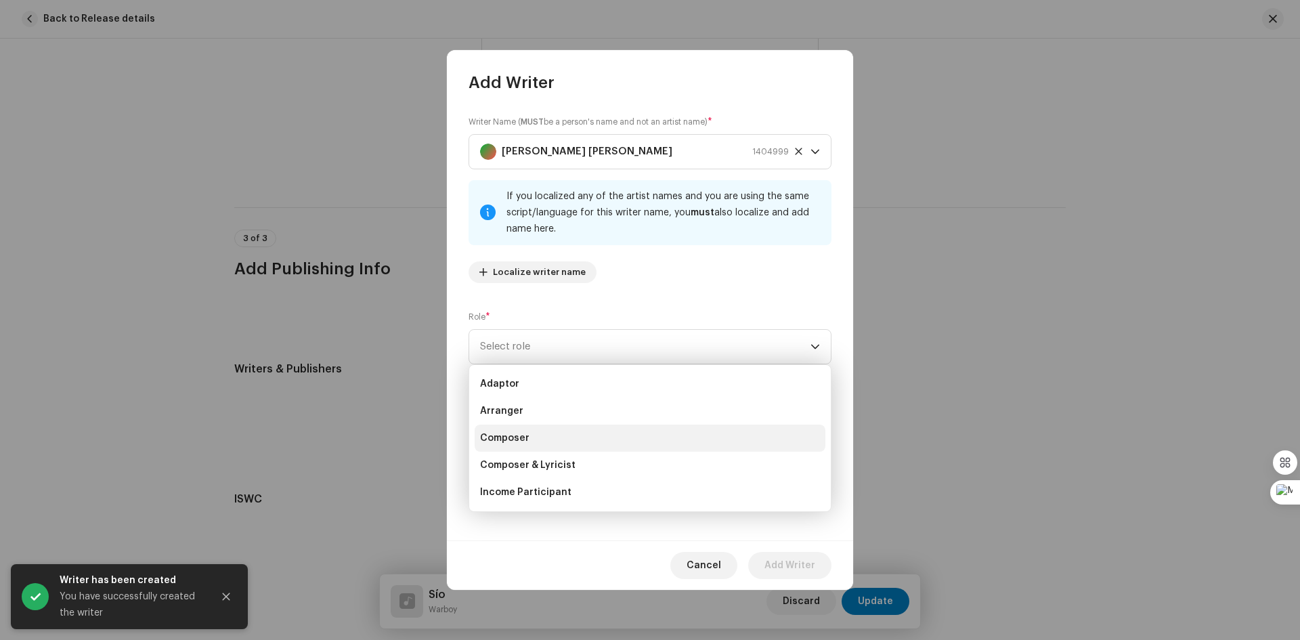
click at [686, 435] on li "Composer" at bounding box center [649, 437] width 351 height 27
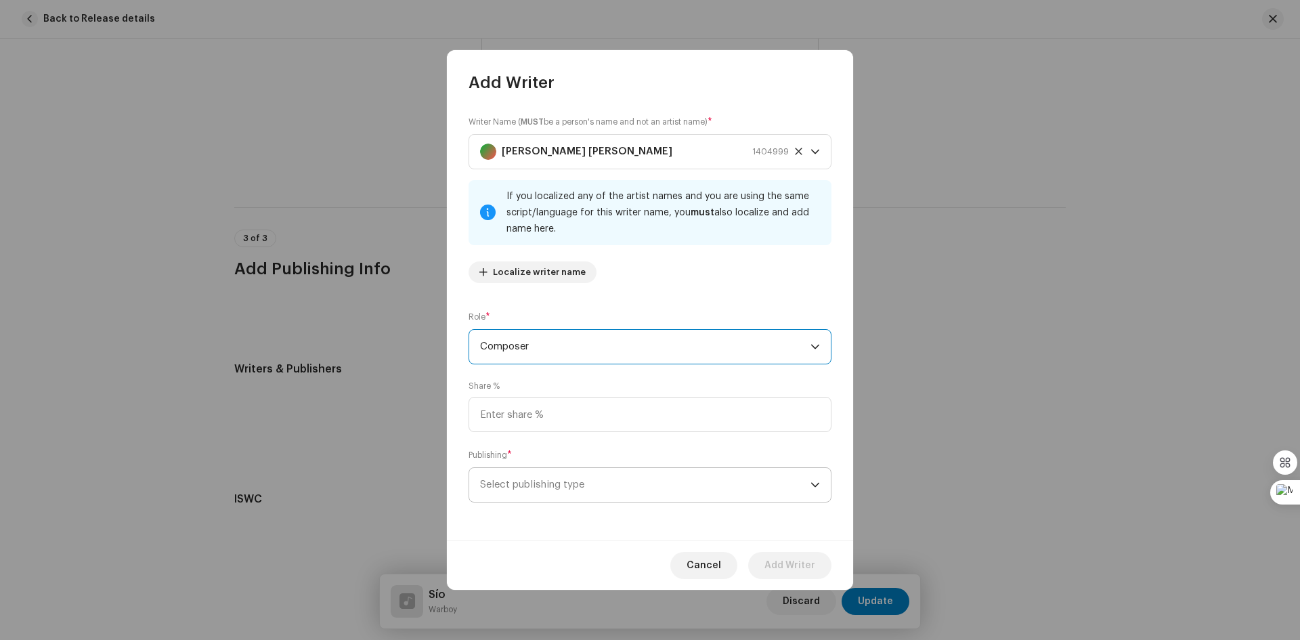
click at [820, 481] on p-select "Select publishing type" at bounding box center [649, 484] width 363 height 35
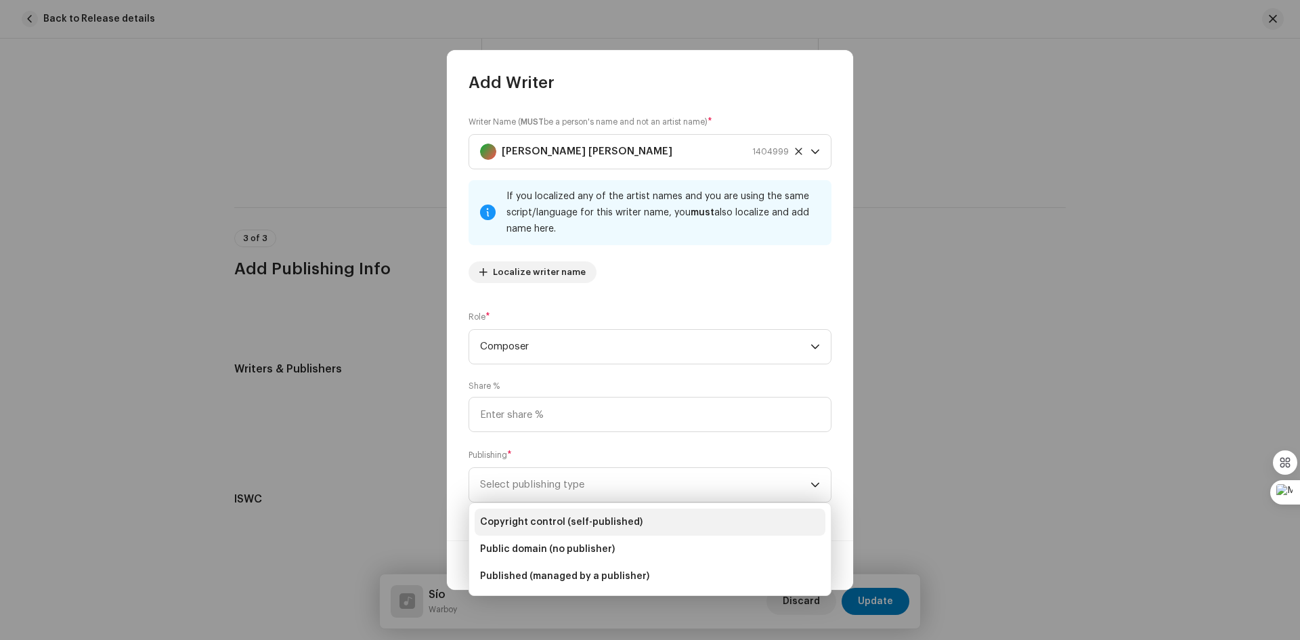
click at [682, 521] on li "Copyright control (self-published)" at bounding box center [649, 521] width 351 height 27
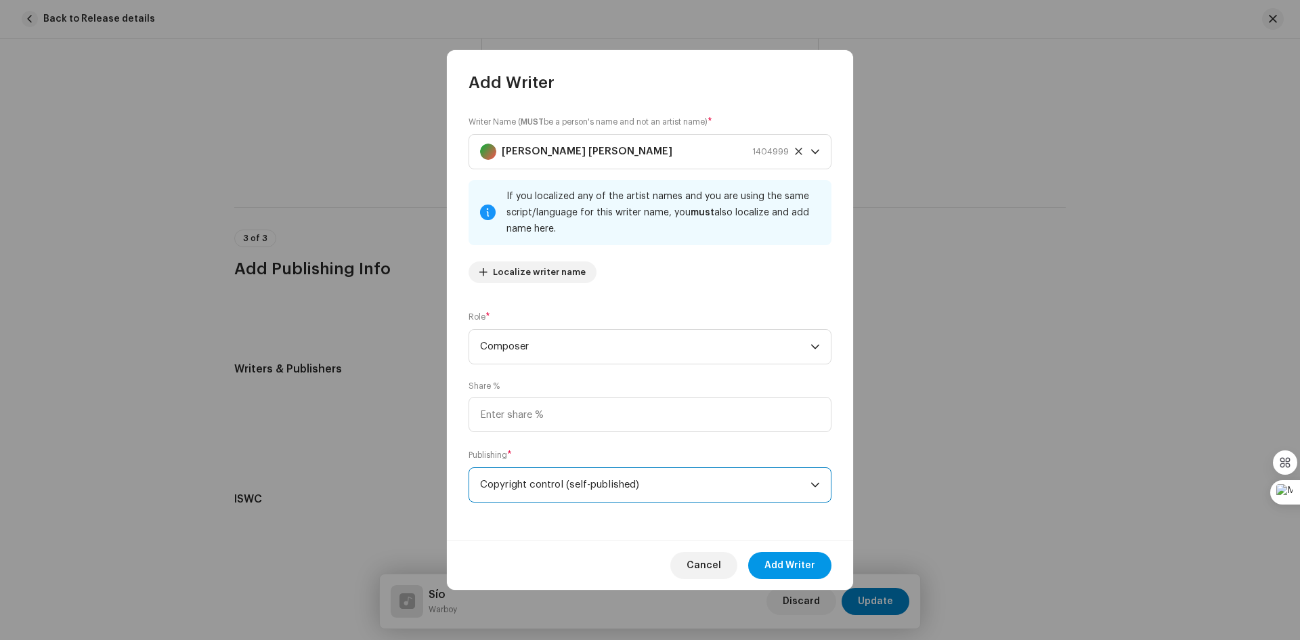
click at [798, 558] on span "Add Writer" at bounding box center [789, 565] width 51 height 27
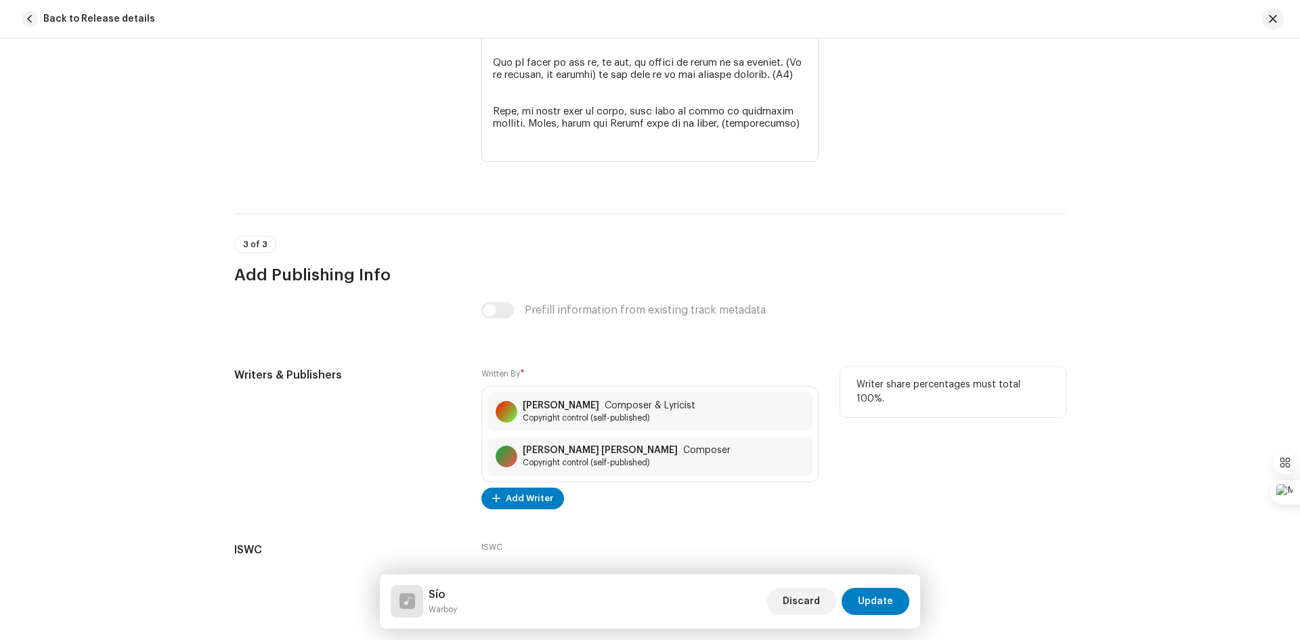
scroll to position [3264, 0]
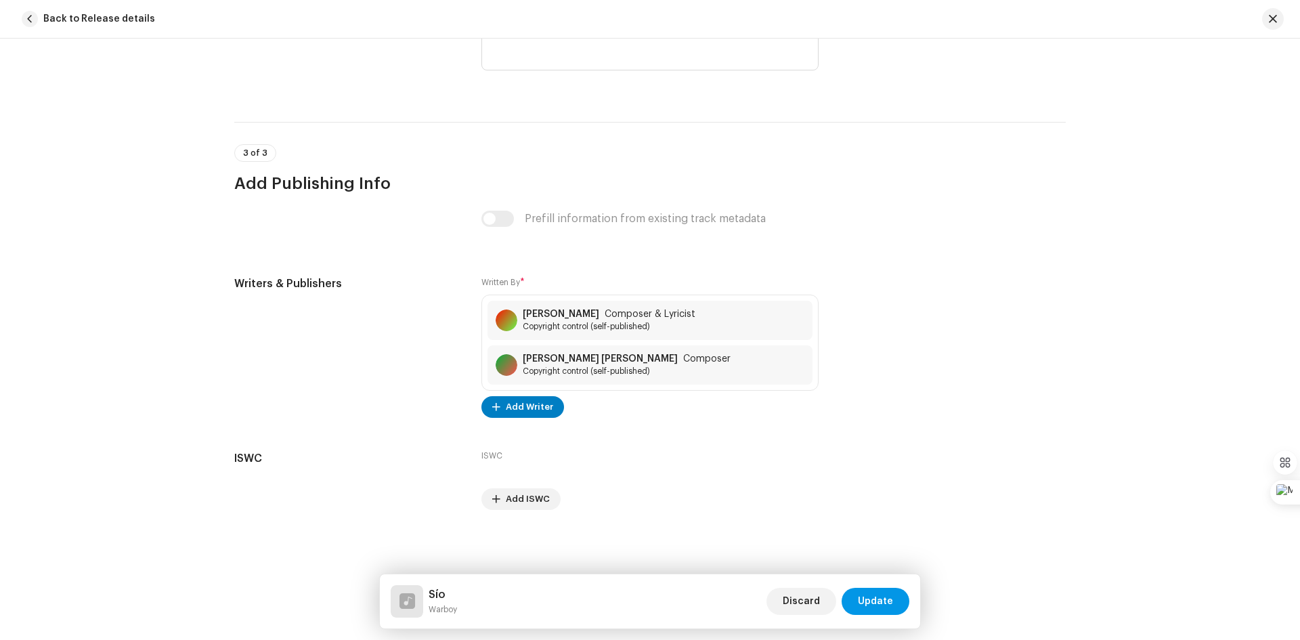
click at [874, 558] on span "Update" at bounding box center [875, 600] width 35 height 27
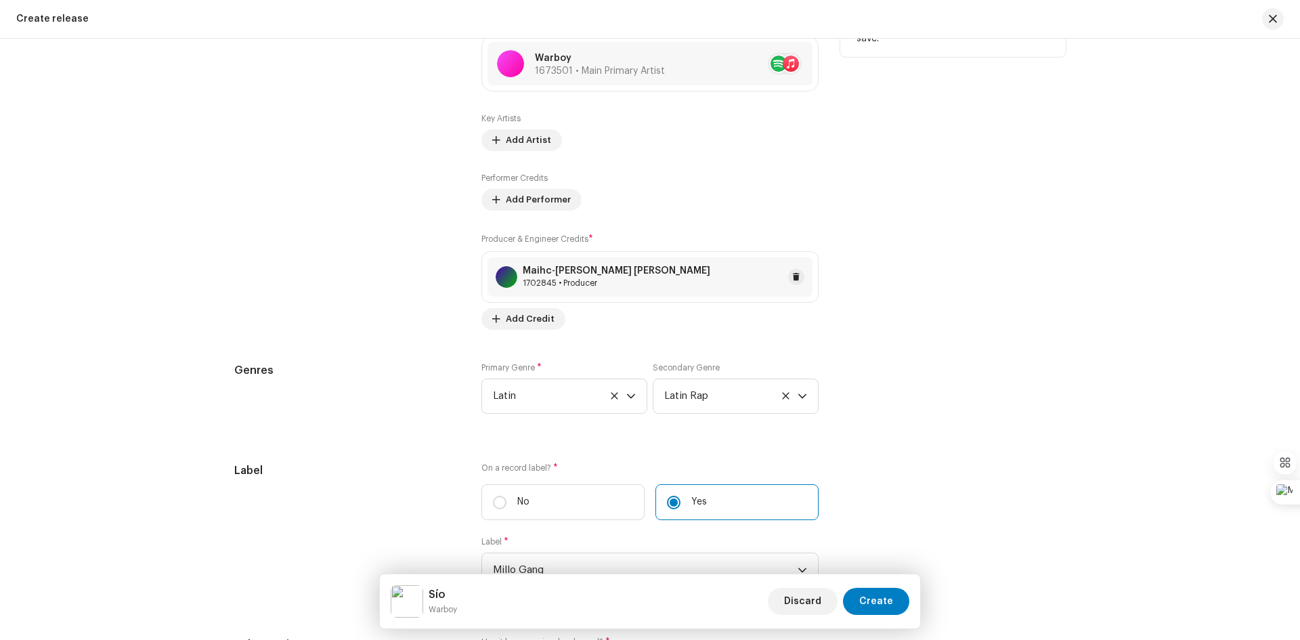
scroll to position [1557, 0]
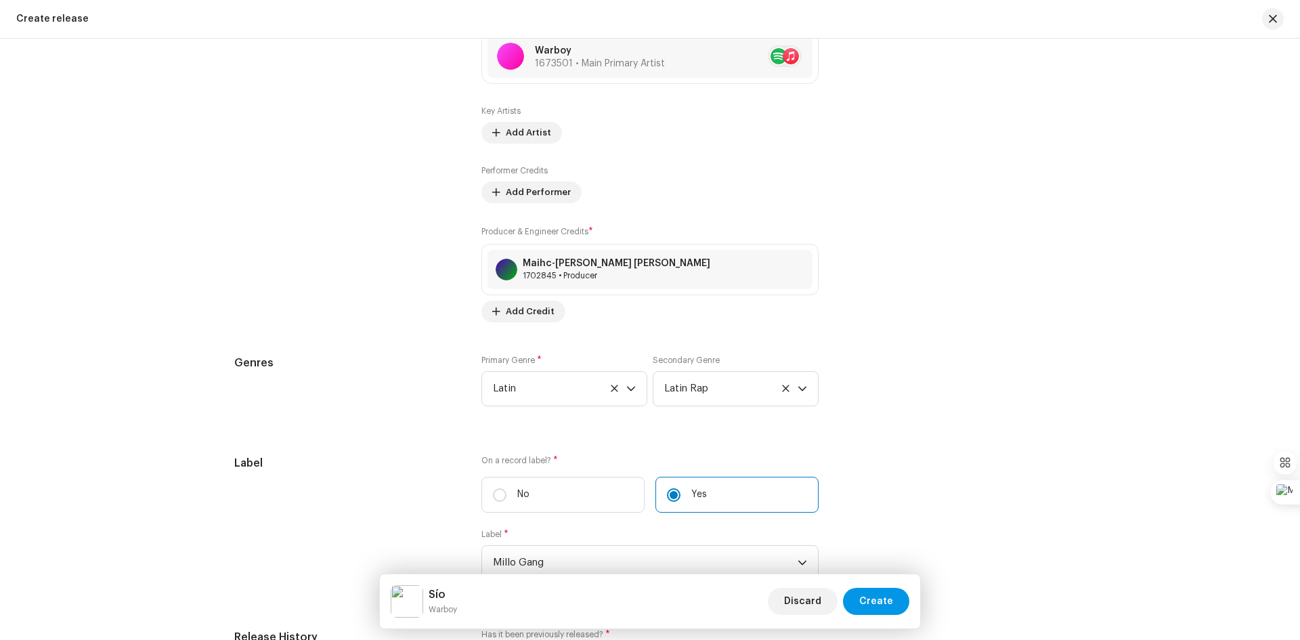
click at [879, 558] on span "Create" at bounding box center [876, 600] width 34 height 27
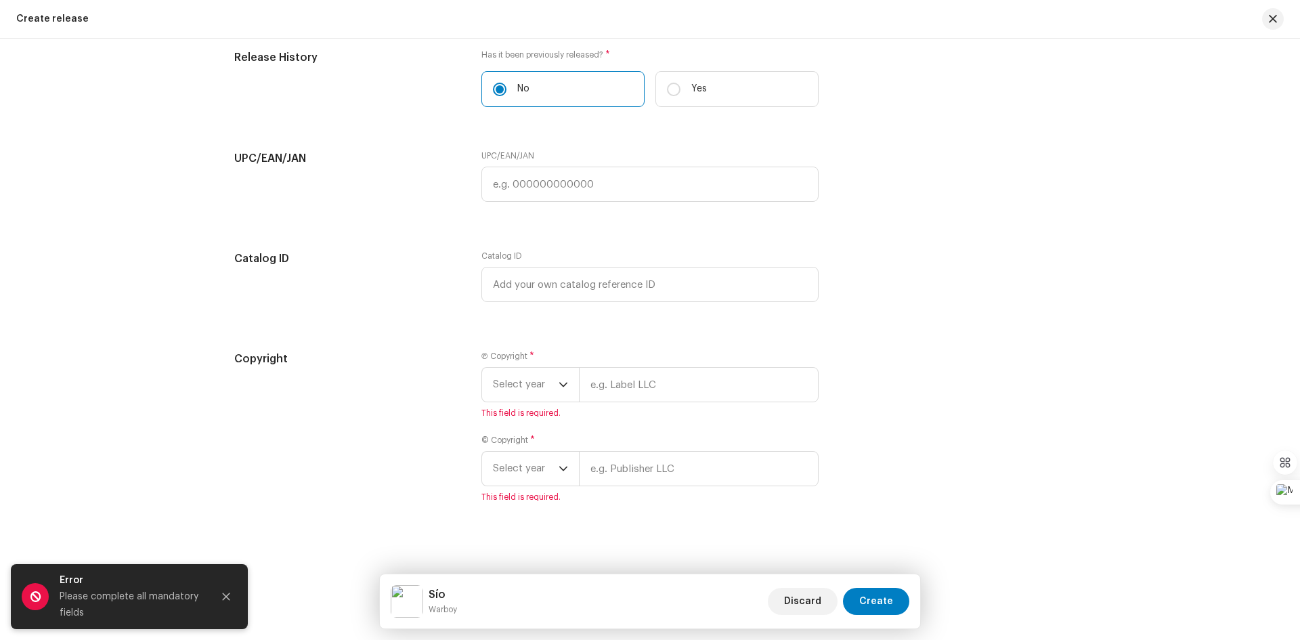
scroll to position [2145, 0]
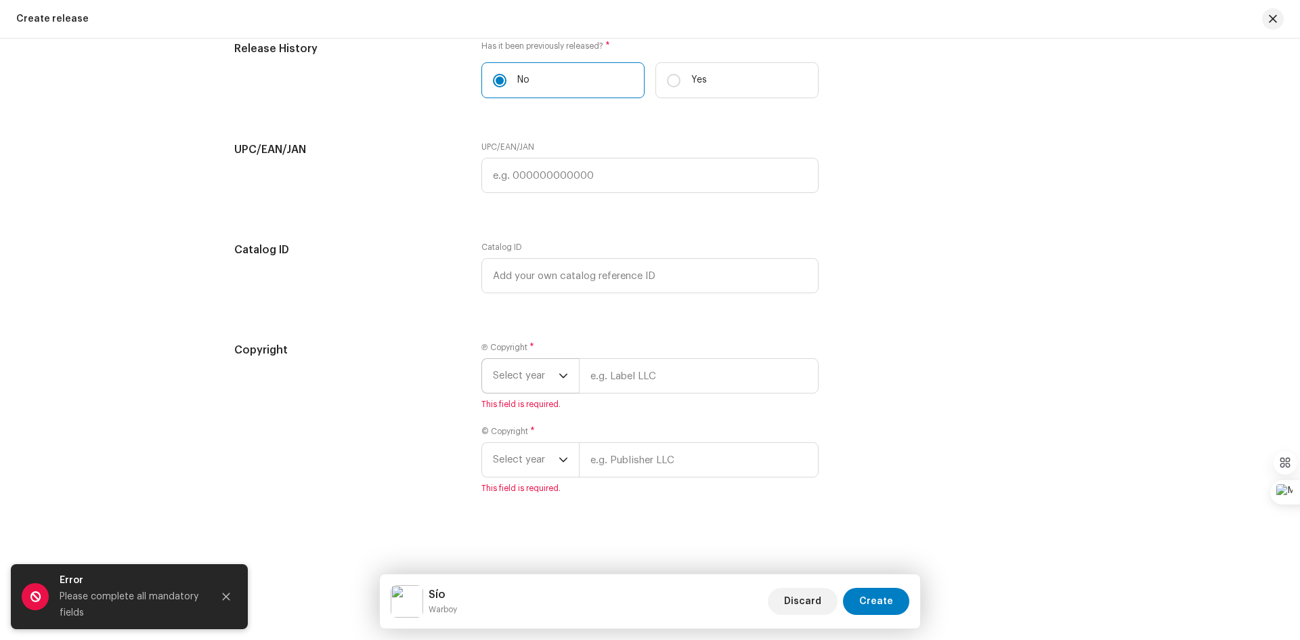
click at [559, 374] on icon "dropdown trigger" at bounding box center [562, 375] width 9 height 9
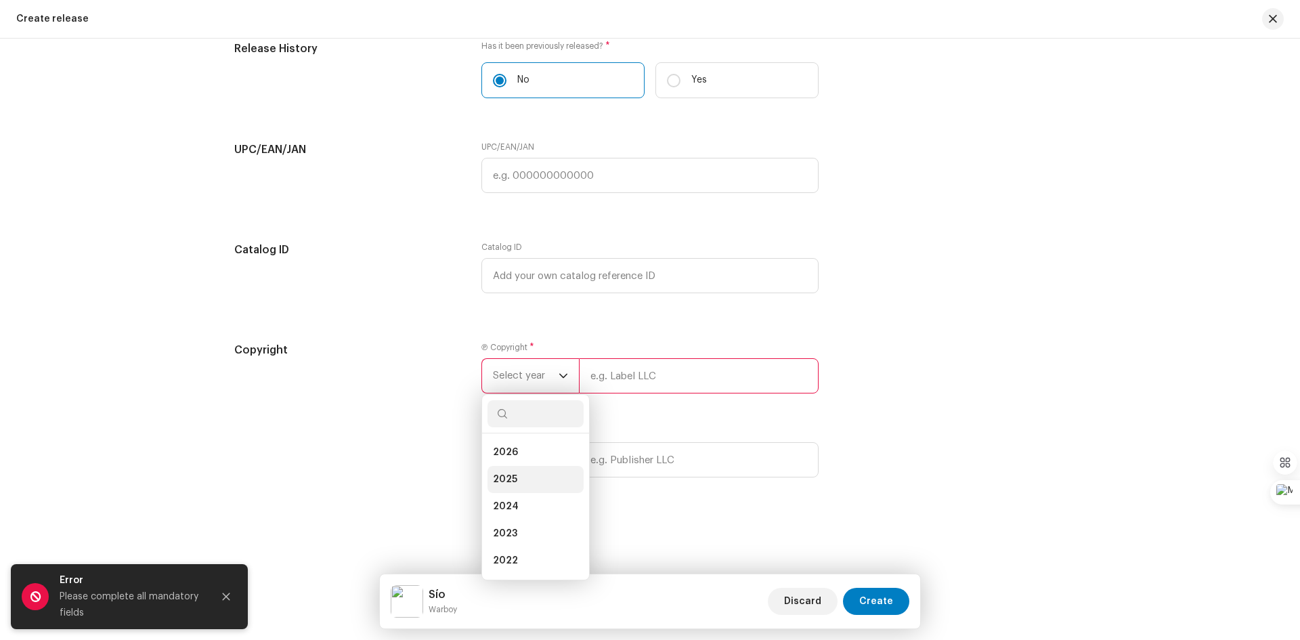
click at [535, 476] on li "2025" at bounding box center [535, 479] width 96 height 27
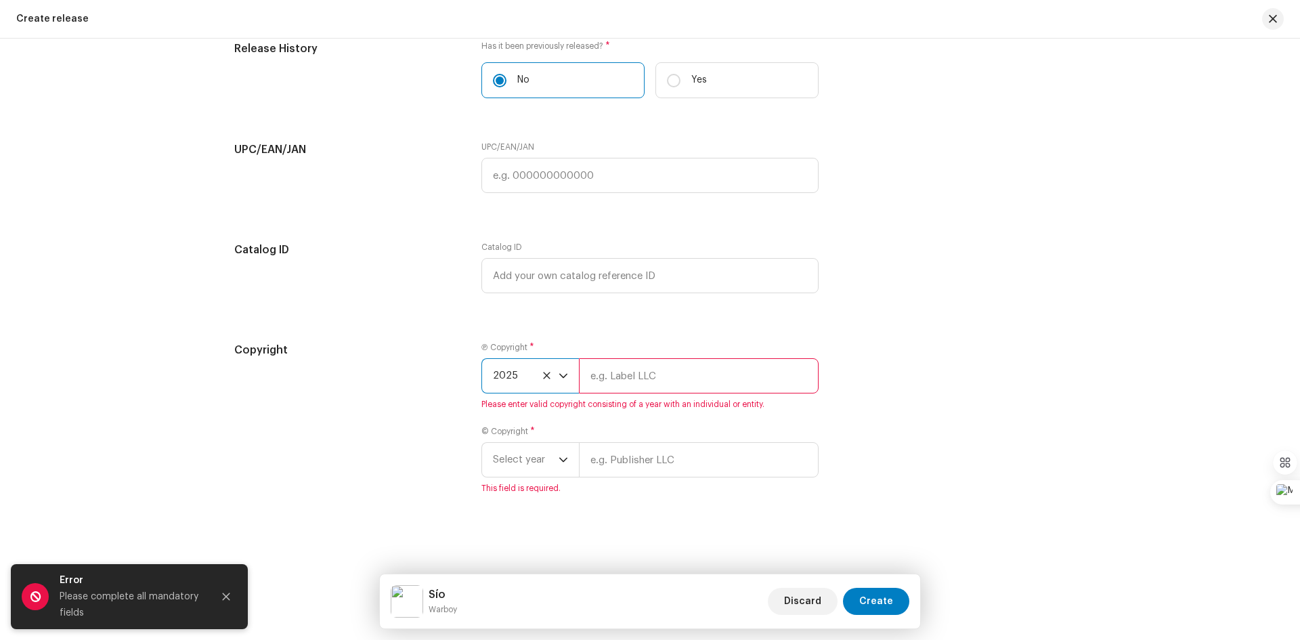
click at [734, 378] on input "text" at bounding box center [699, 375] width 240 height 35
type input "Digimatrix"
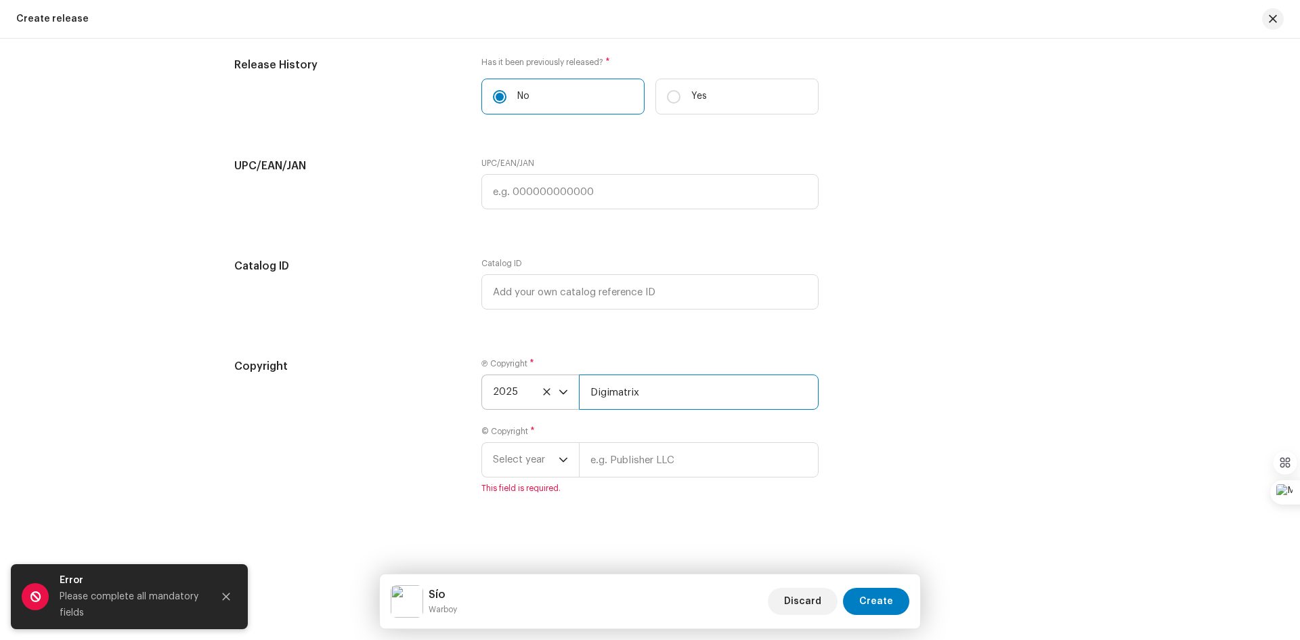
scroll to position [2129, 0]
click at [558, 461] on icon "dropdown trigger" at bounding box center [562, 459] width 9 height 9
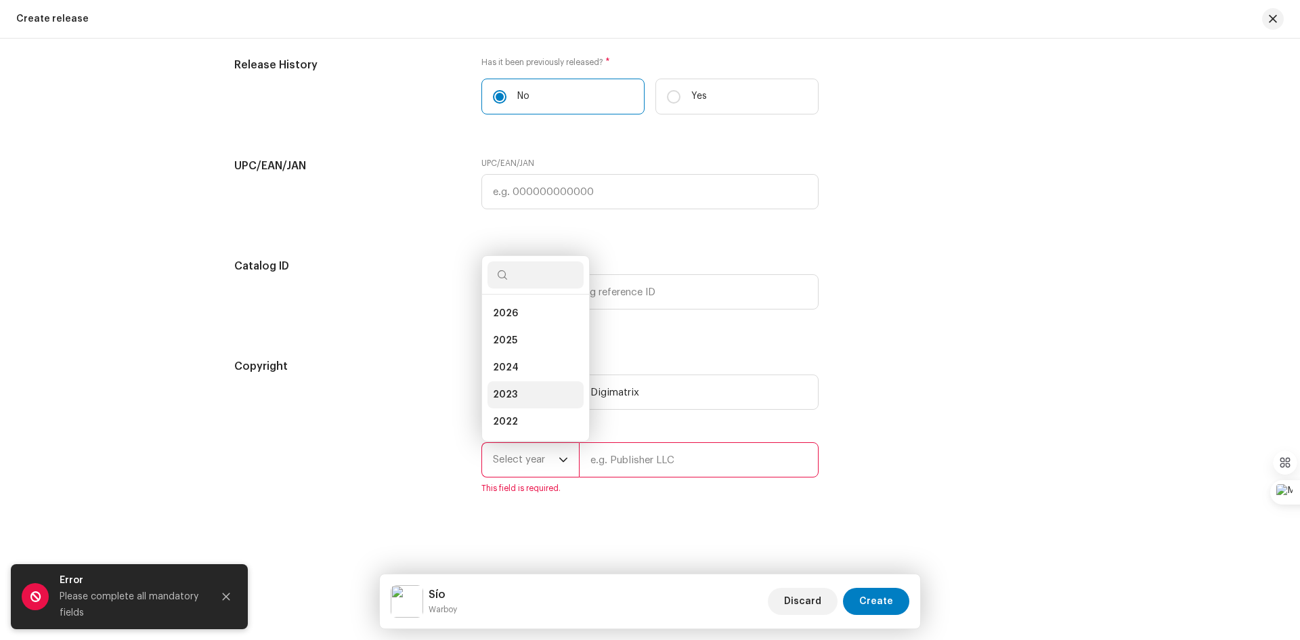
scroll to position [22, 0]
click at [527, 320] on li "2025" at bounding box center [535, 318] width 96 height 27
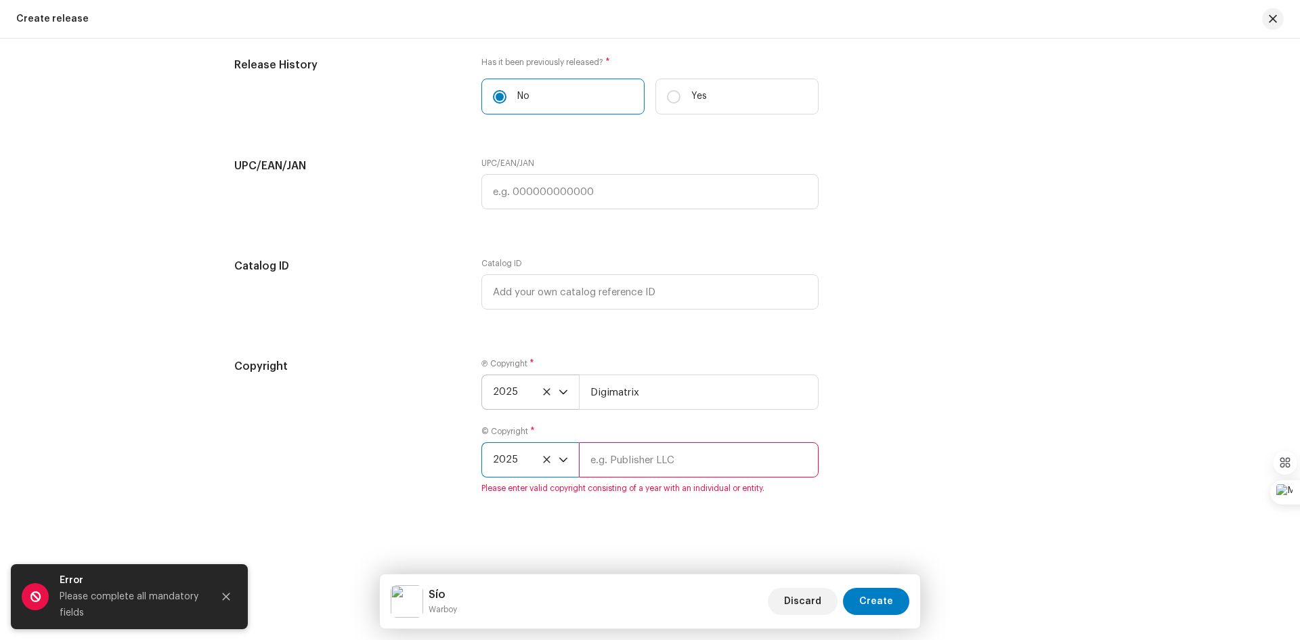
click at [650, 456] on input "text" at bounding box center [699, 459] width 240 height 35
type input "Digimatrix"
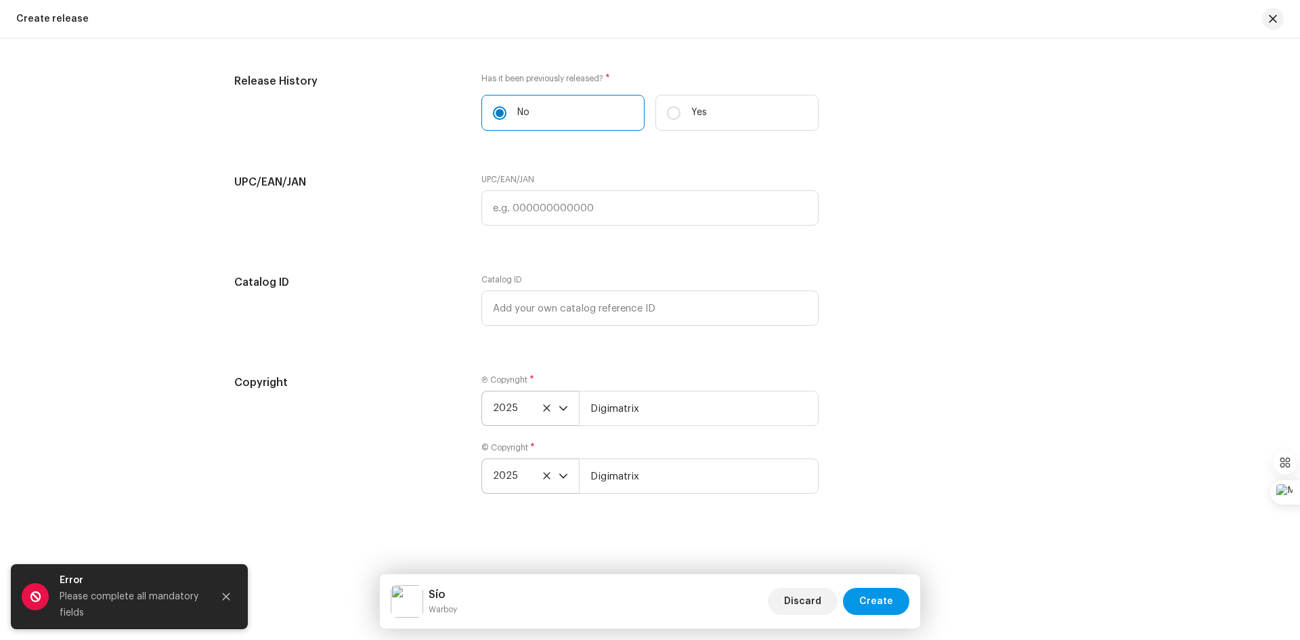
click at [884, 558] on span "Create" at bounding box center [876, 600] width 34 height 27
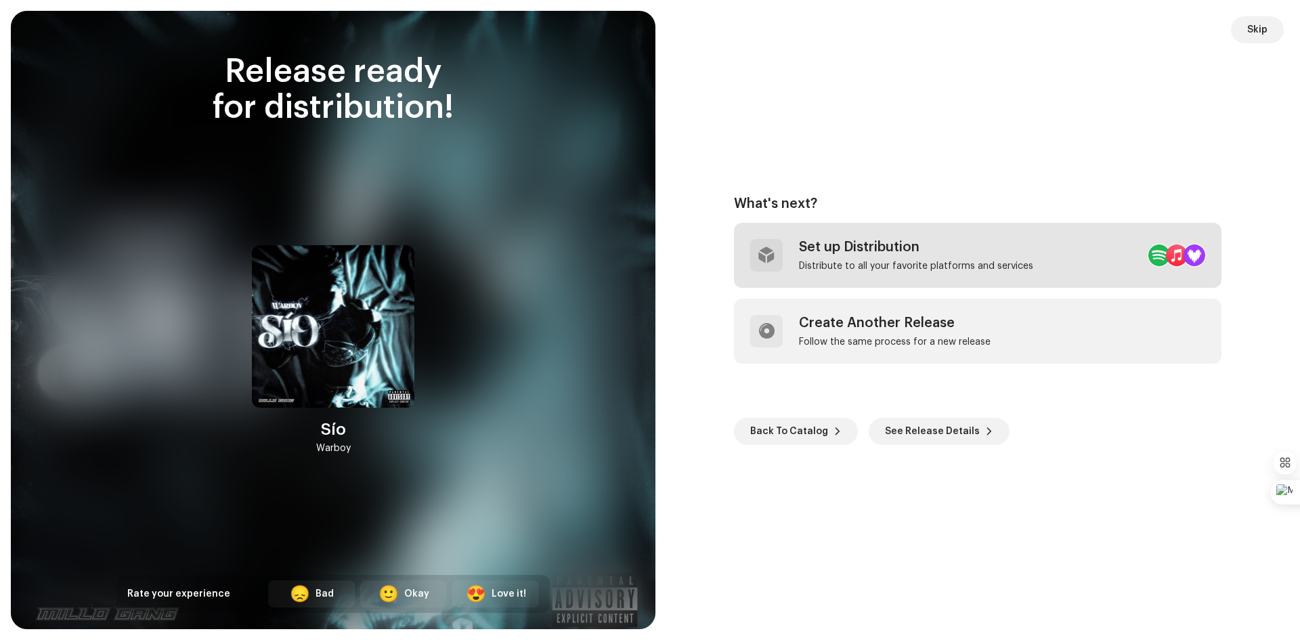
click at [847, 250] on div "Set up Distribution" at bounding box center [916, 247] width 234 height 16
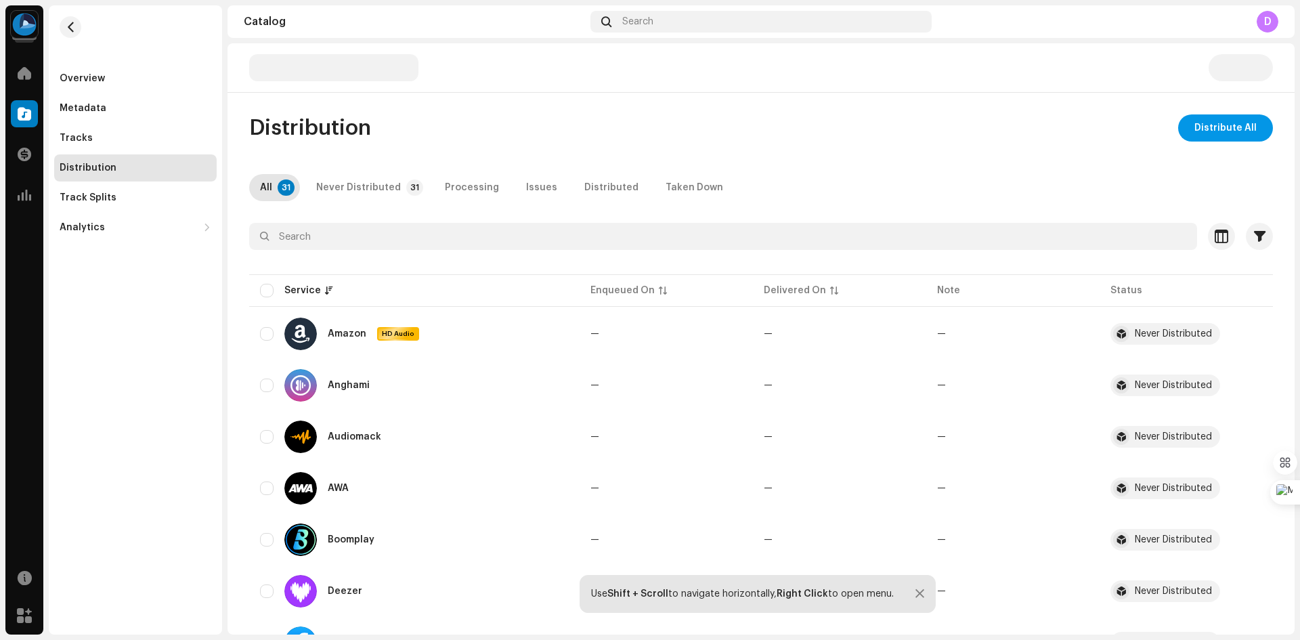
click at [1039, 121] on span "Distribute All" at bounding box center [1225, 127] width 62 height 27
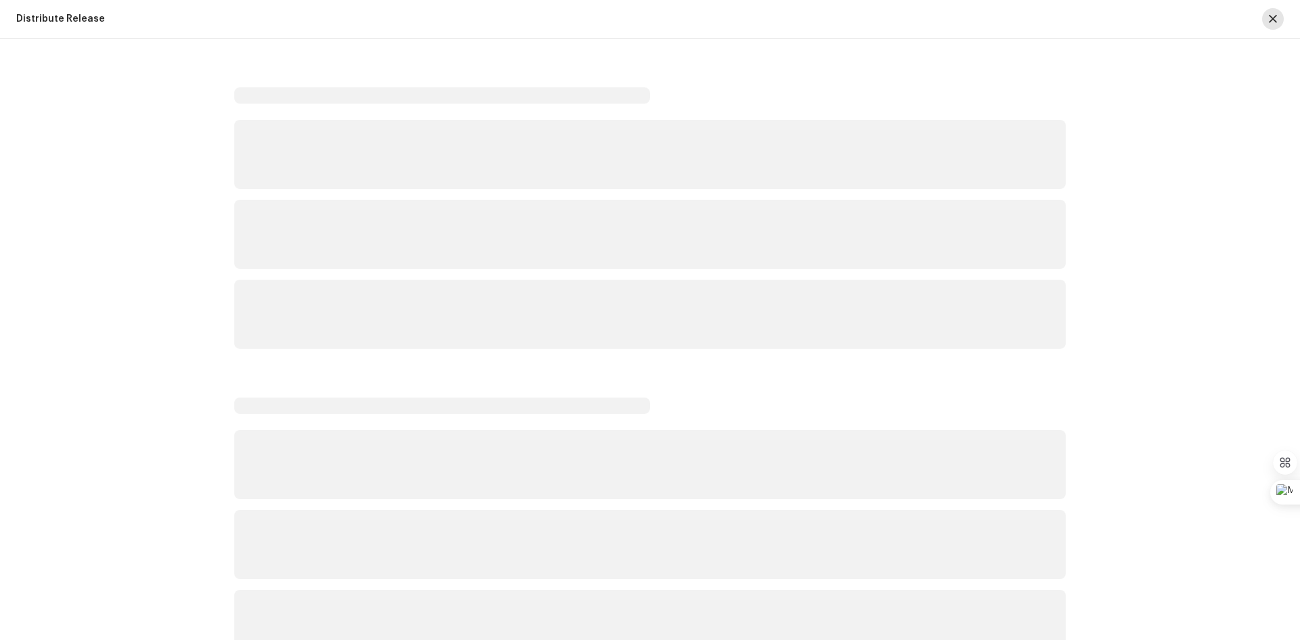
click at [1039, 17] on span "button" at bounding box center [1272, 19] width 8 height 11
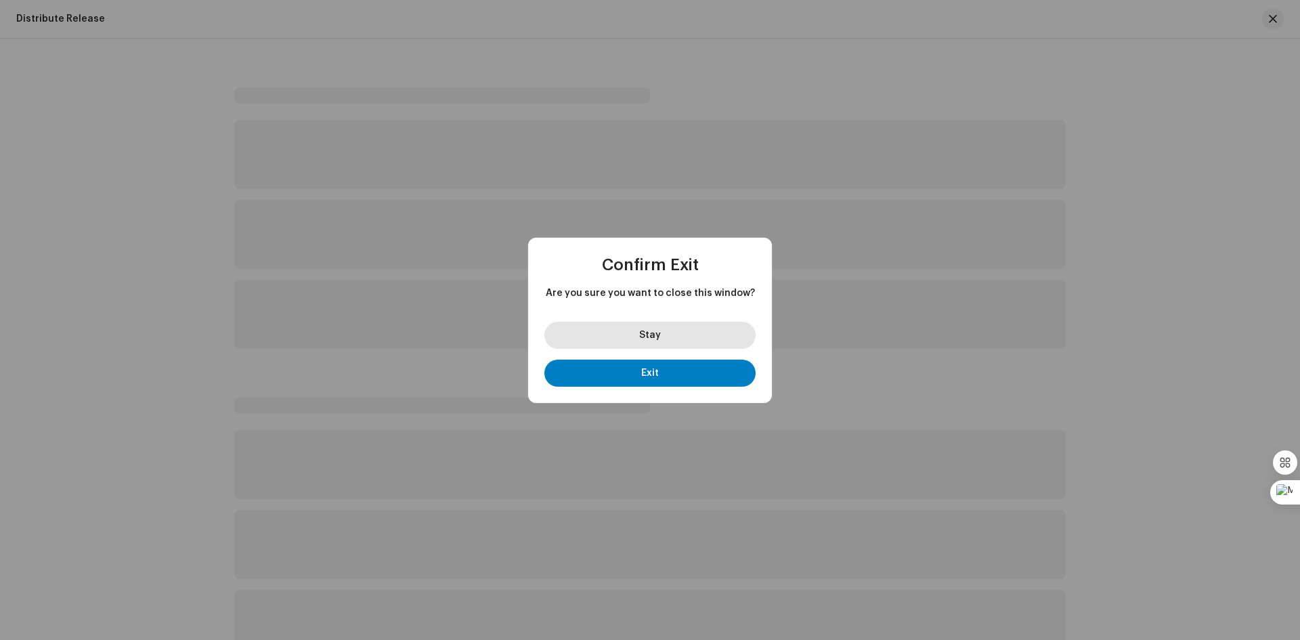
click at [688, 330] on button "Stay" at bounding box center [649, 334] width 211 height 27
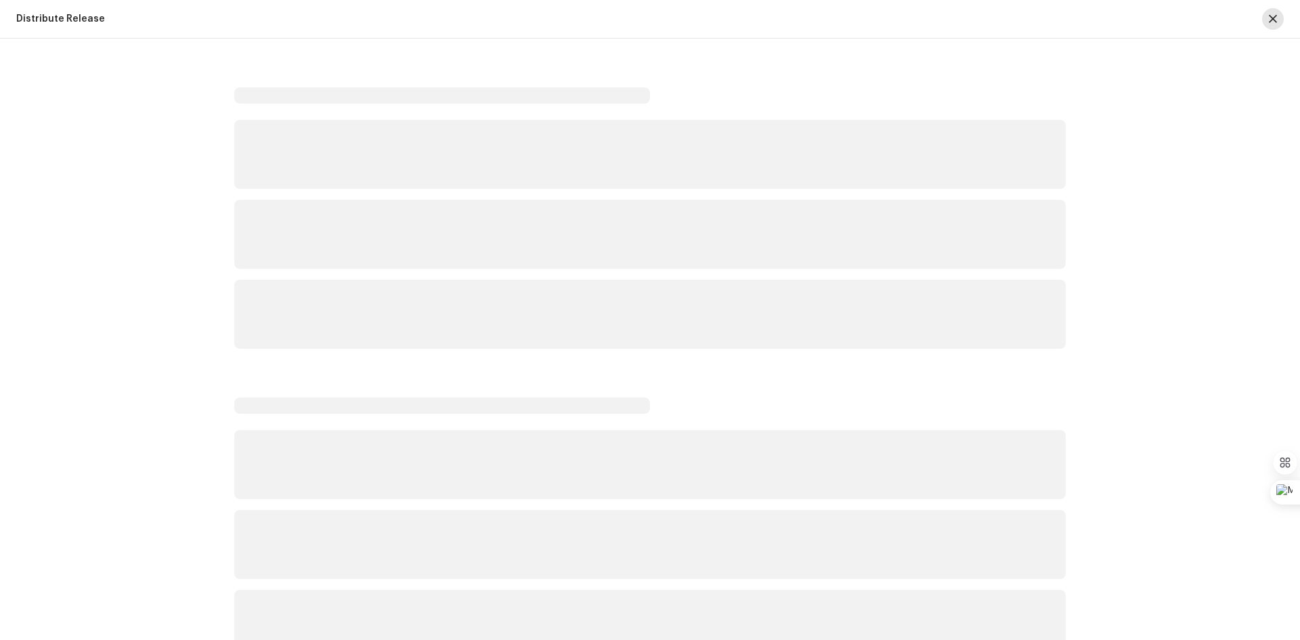
click at [1039, 17] on span "button" at bounding box center [1272, 19] width 8 height 11
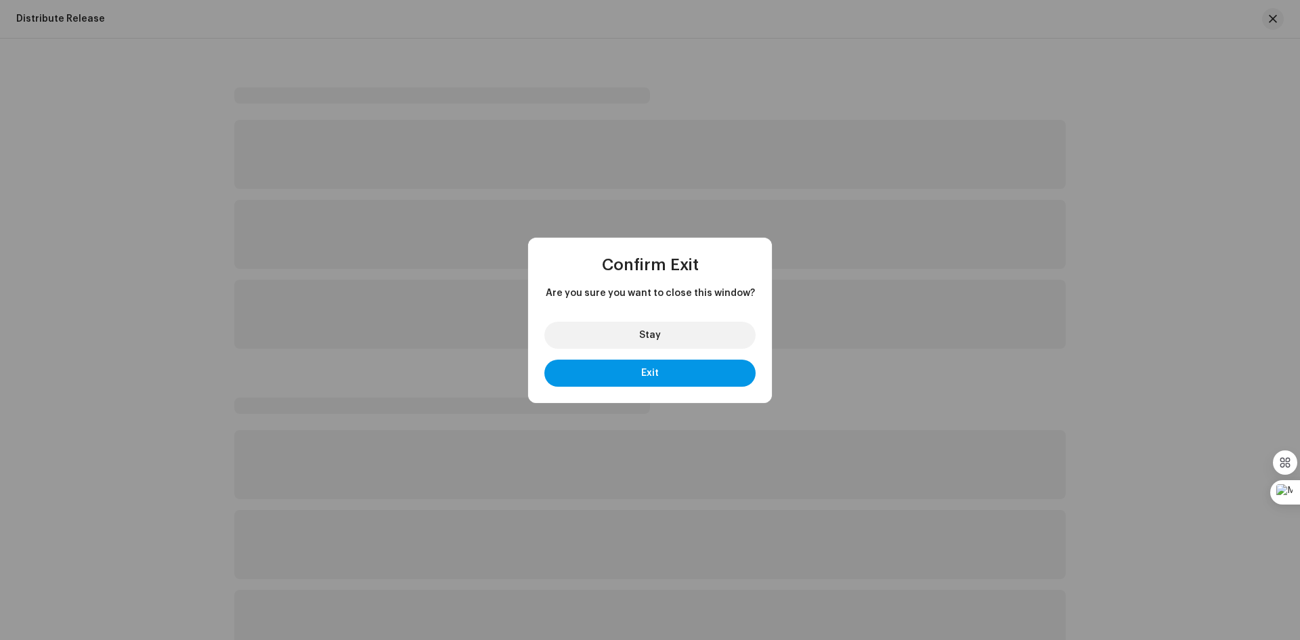
click at [722, 370] on button "Exit" at bounding box center [649, 372] width 211 height 27
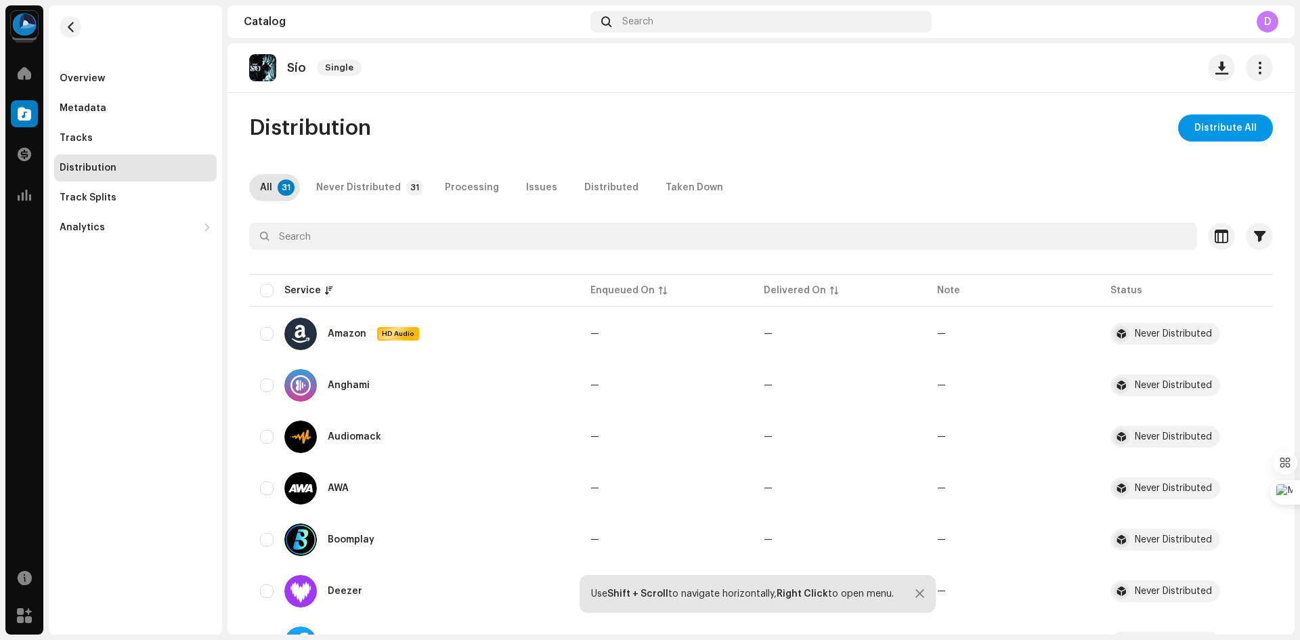
click at [1202, 124] on span "Distribute All" at bounding box center [1225, 127] width 62 height 27
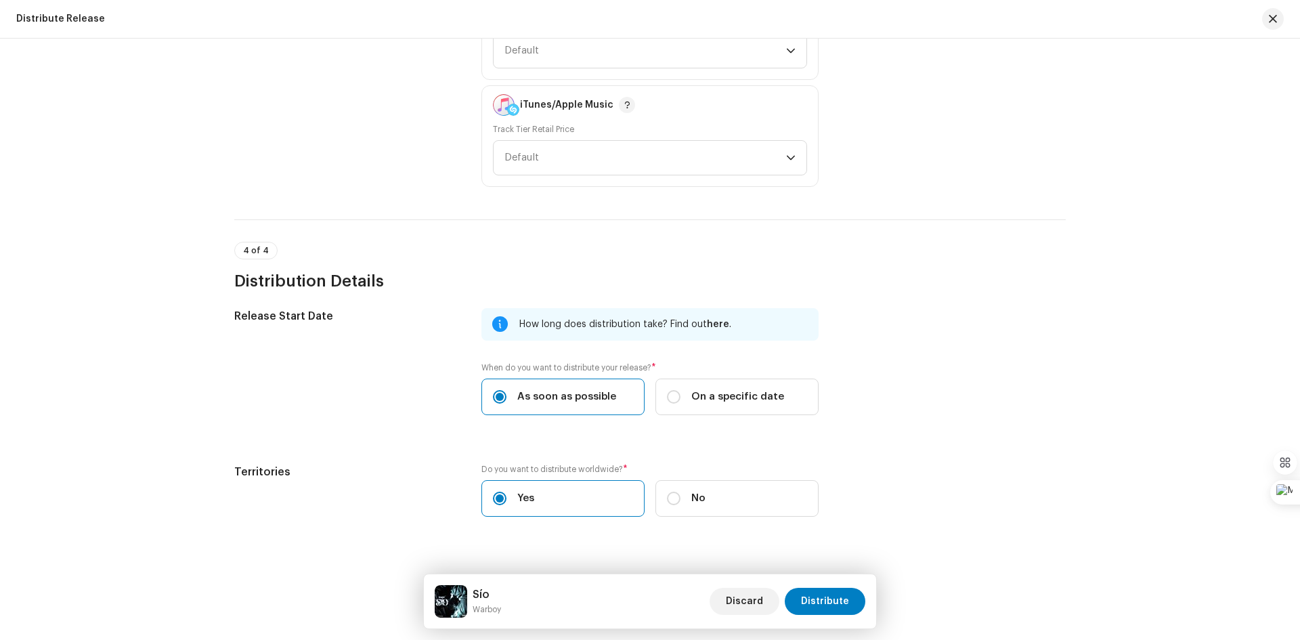
scroll to position [2121, 0]
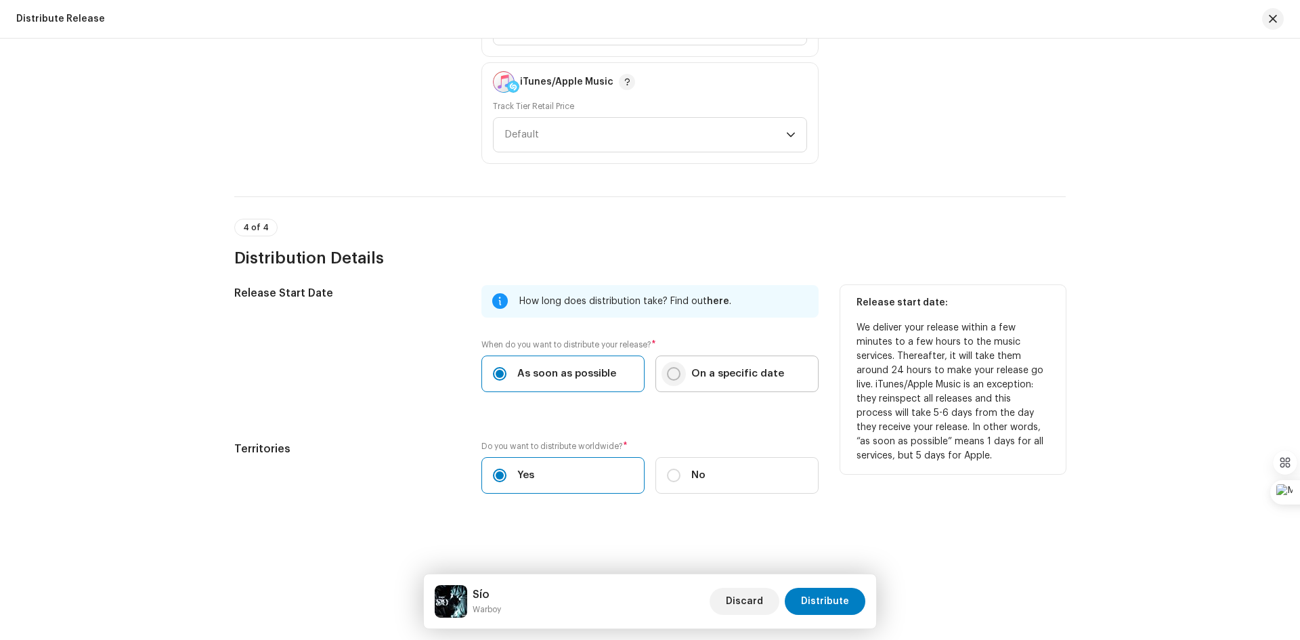
click at [671, 372] on input "On a specific date" at bounding box center [674, 374] width 14 height 14
radio input "true"
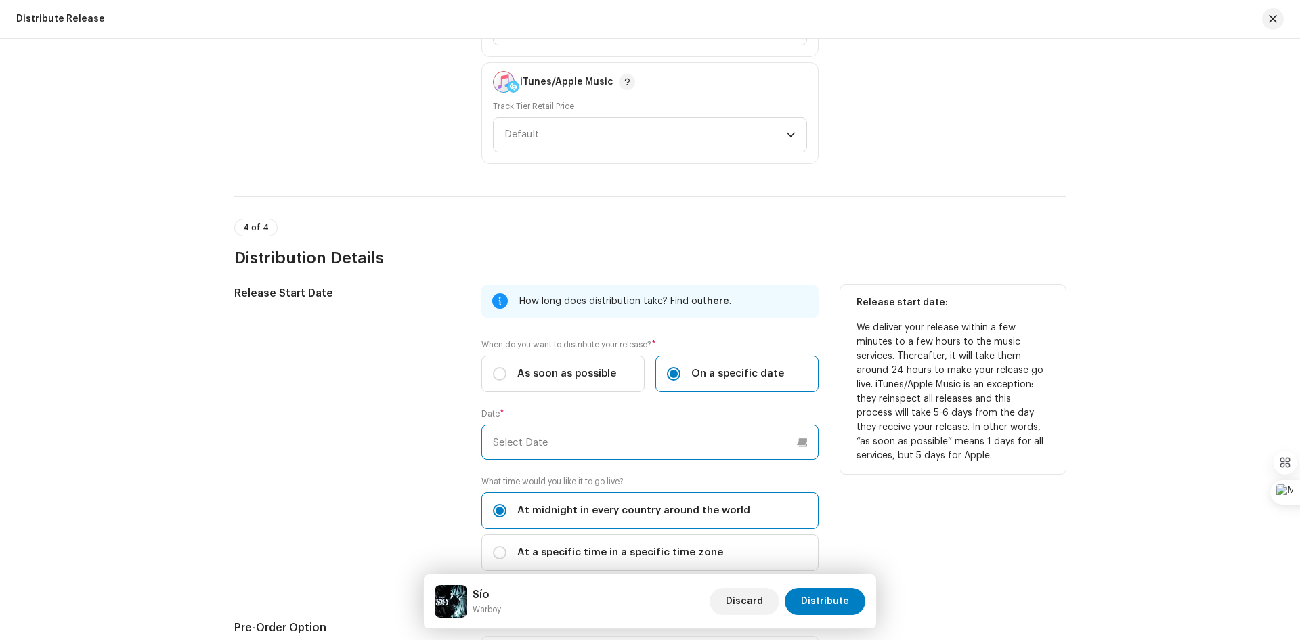
click at [565, 445] on input "text" at bounding box center [649, 441] width 337 height 35
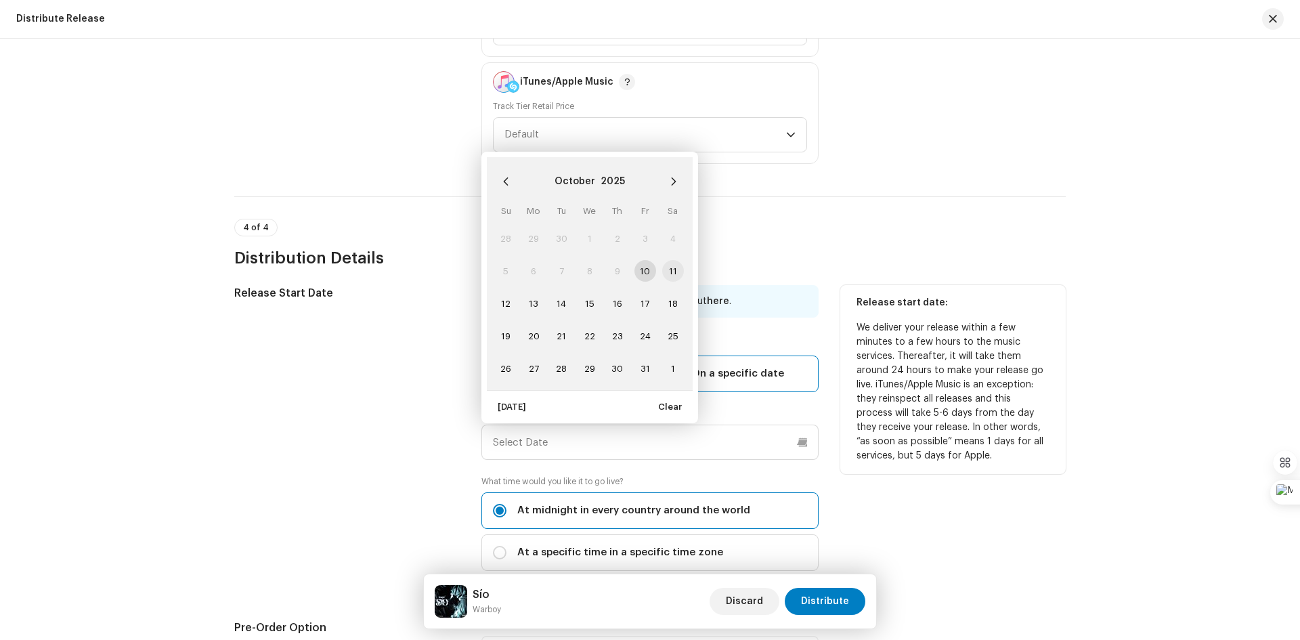
click at [668, 267] on span "11" at bounding box center [673, 271] width 22 height 22
type input "10/11/2025"
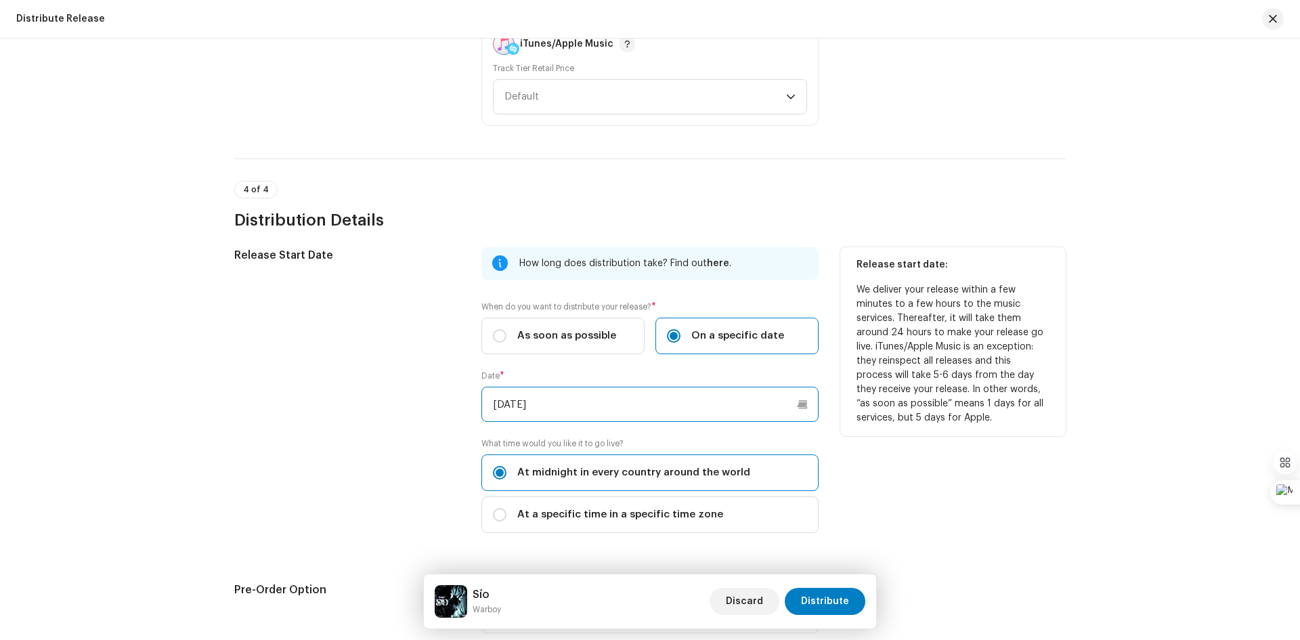
scroll to position [2189, 0]
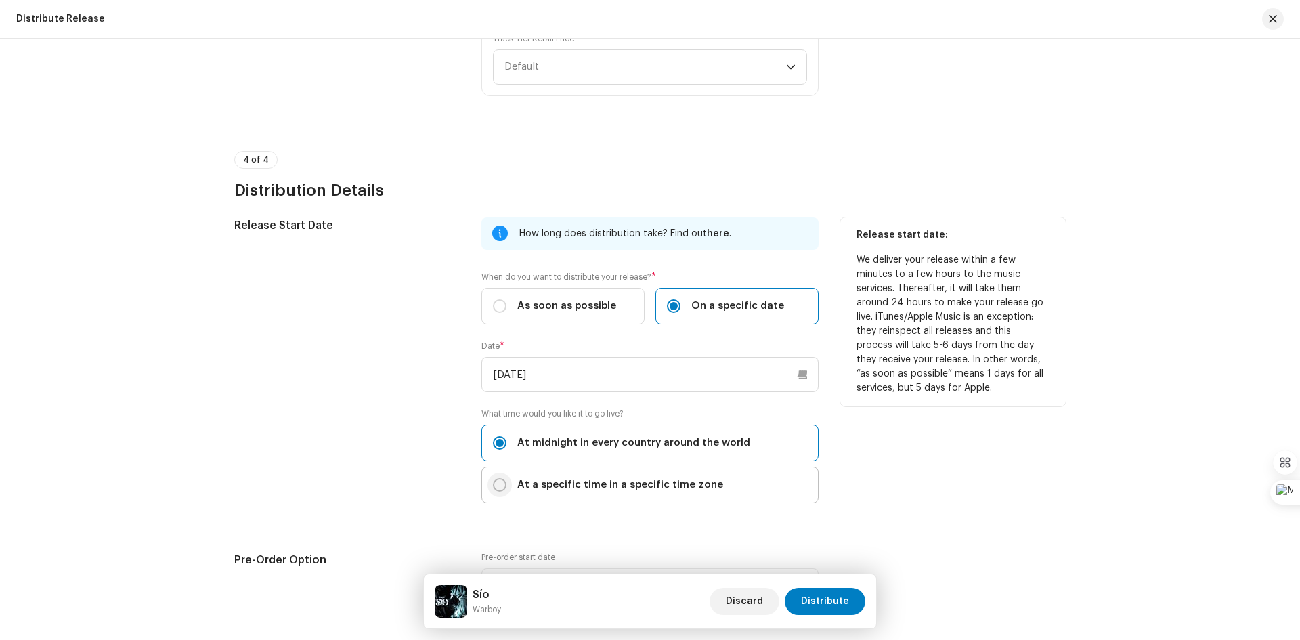
click at [497, 483] on input "At a specific time in a specific time zone" at bounding box center [500, 485] width 14 height 14
radio input "true"
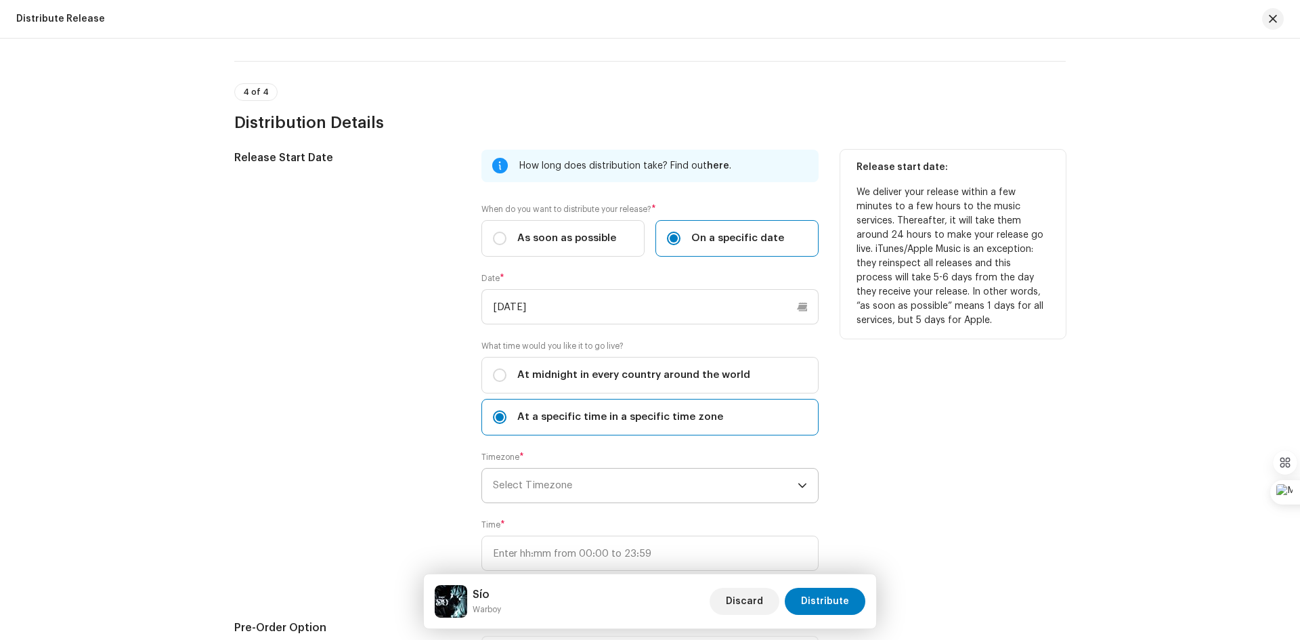
click at [797, 480] on div "dropdown trigger" at bounding box center [801, 485] width 9 height 34
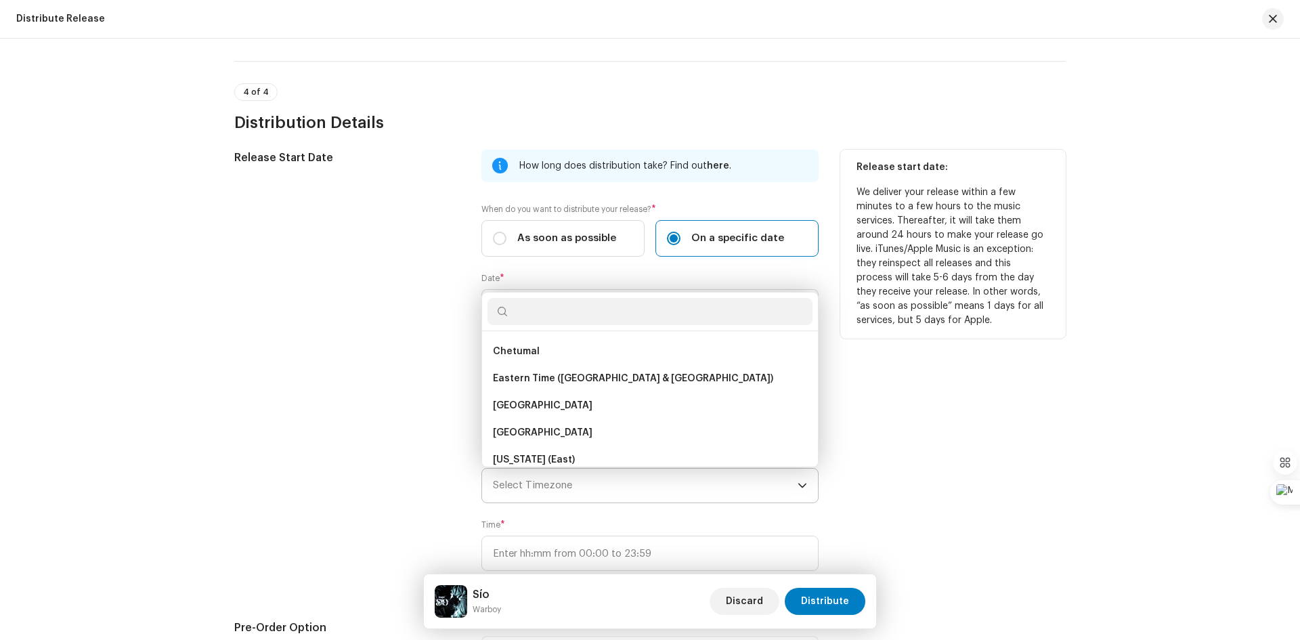
scroll to position [479, 0]
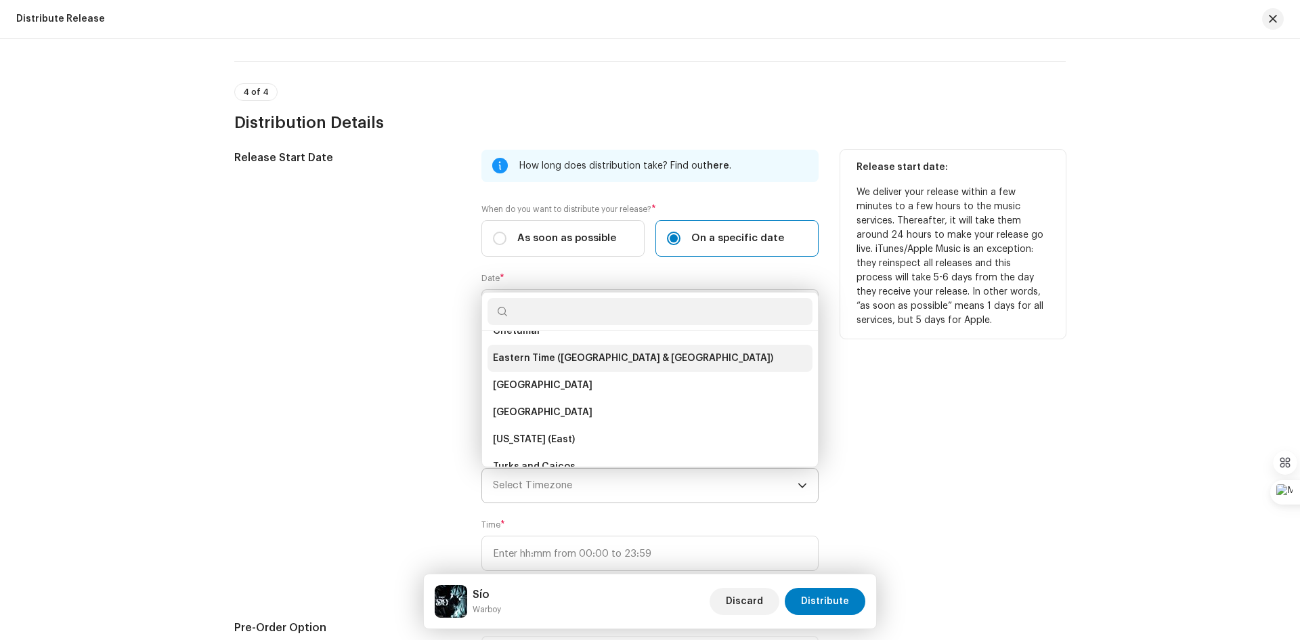
click at [709, 363] on li "Eastern Time (US & Canada)" at bounding box center [649, 358] width 325 height 27
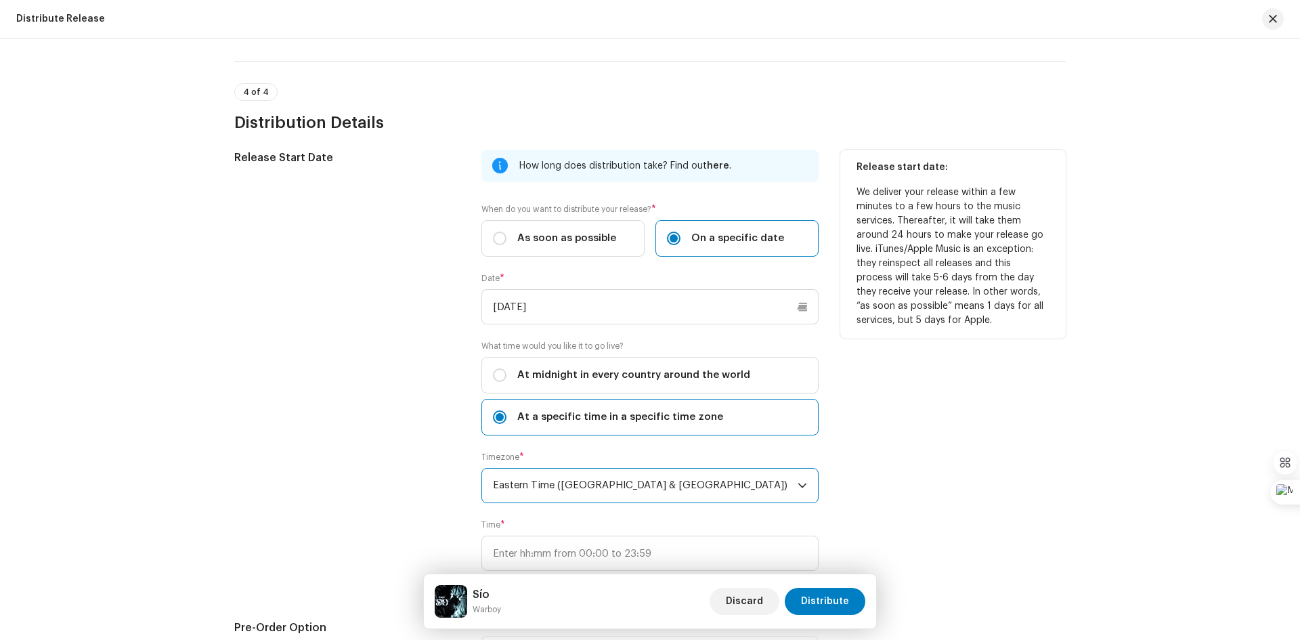
scroll to position [2324, 0]
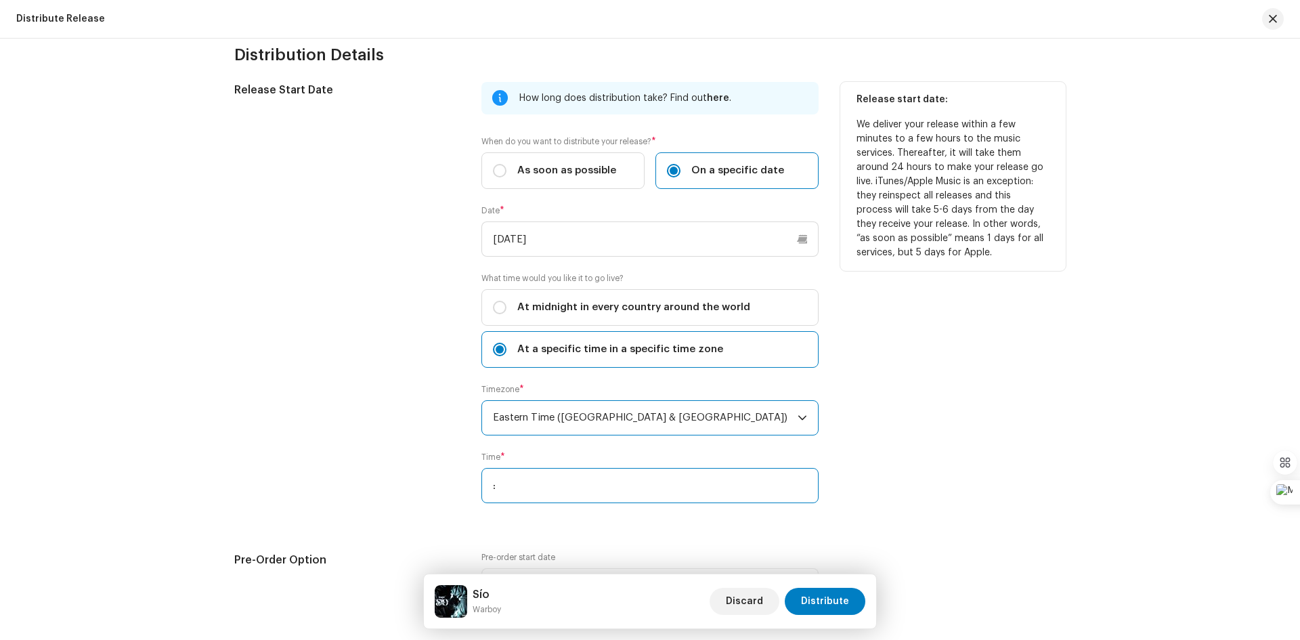
click at [673, 482] on input ":" at bounding box center [649, 485] width 337 height 35
type input "05:00"
click at [976, 436] on div "Release start date: We deliver your release within a few minutes to a few hours…" at bounding box center [952, 300] width 225 height 437
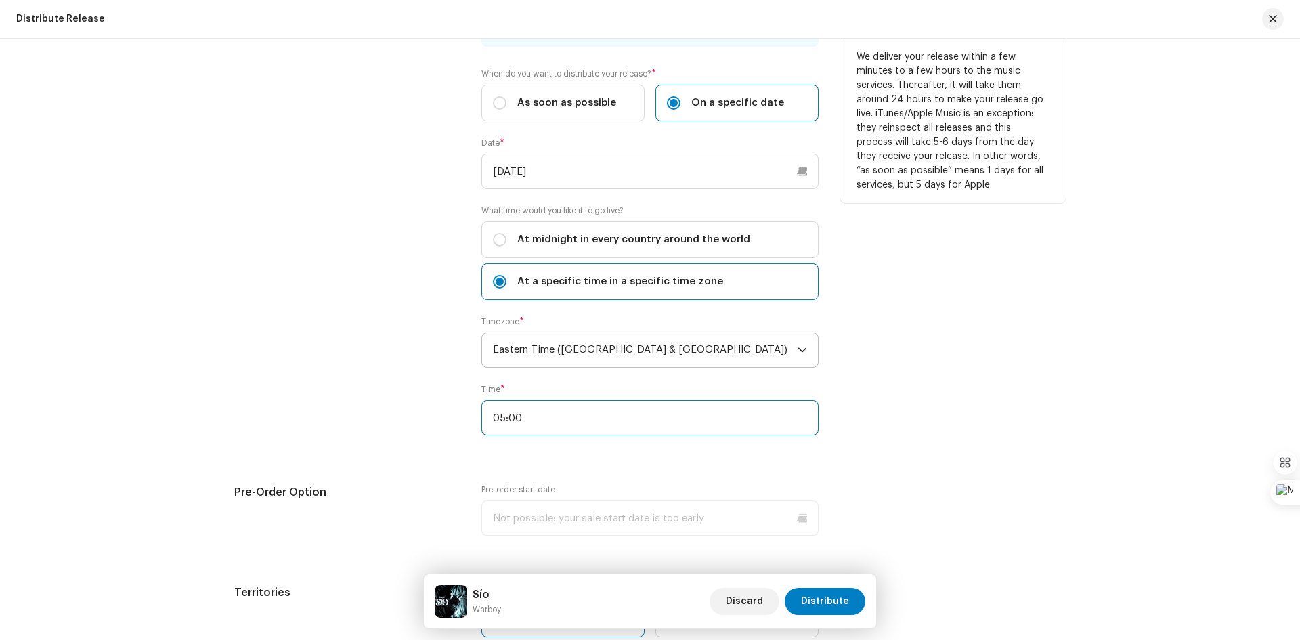
click at [571, 413] on input "05:00" at bounding box center [649, 417] width 337 height 35
click at [558, 416] on input "05:00" at bounding box center [649, 417] width 337 height 35
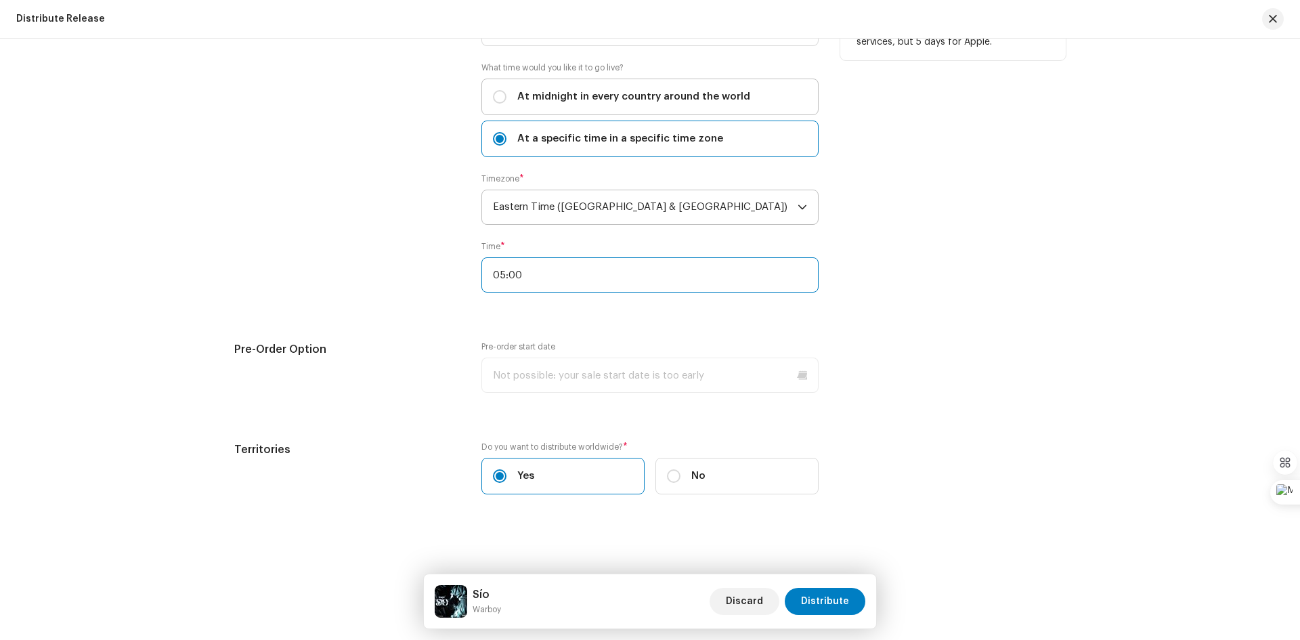
scroll to position [2535, 0]
drag, startPoint x: 547, startPoint y: 271, endPoint x: 485, endPoint y: 271, distance: 62.3
click at [485, 271] on input "05:00" at bounding box center [649, 274] width 337 height 35
click at [537, 271] on input "05:00" at bounding box center [649, 274] width 337 height 35
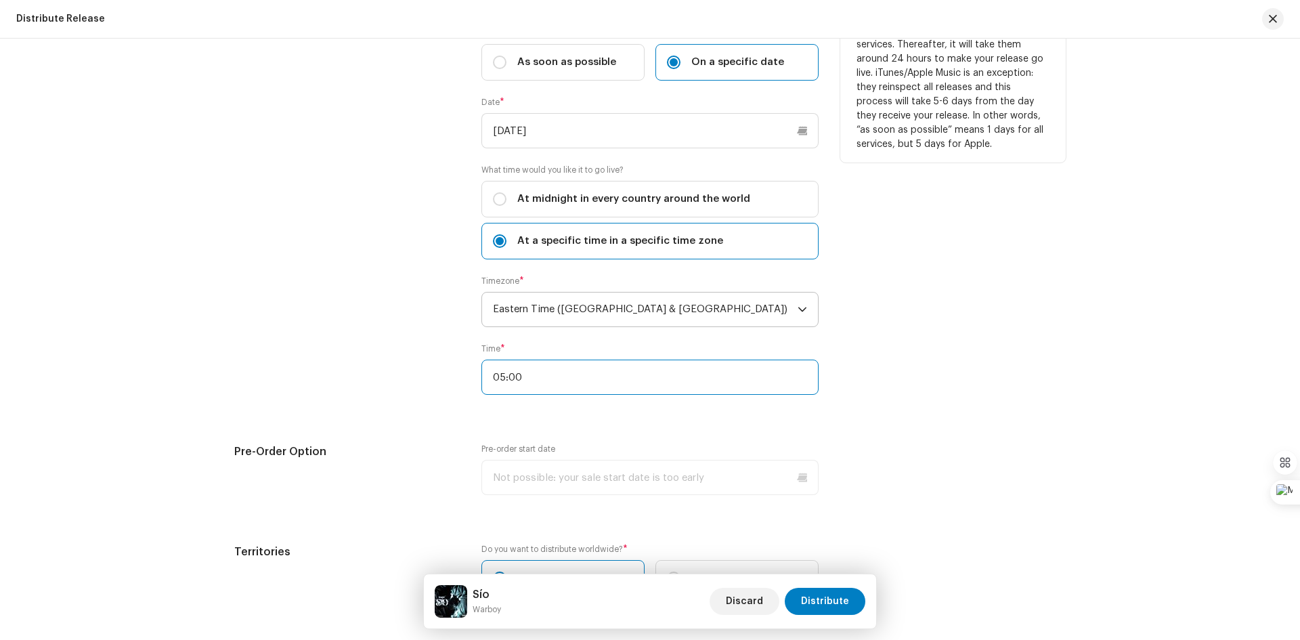
scroll to position [2400, 0]
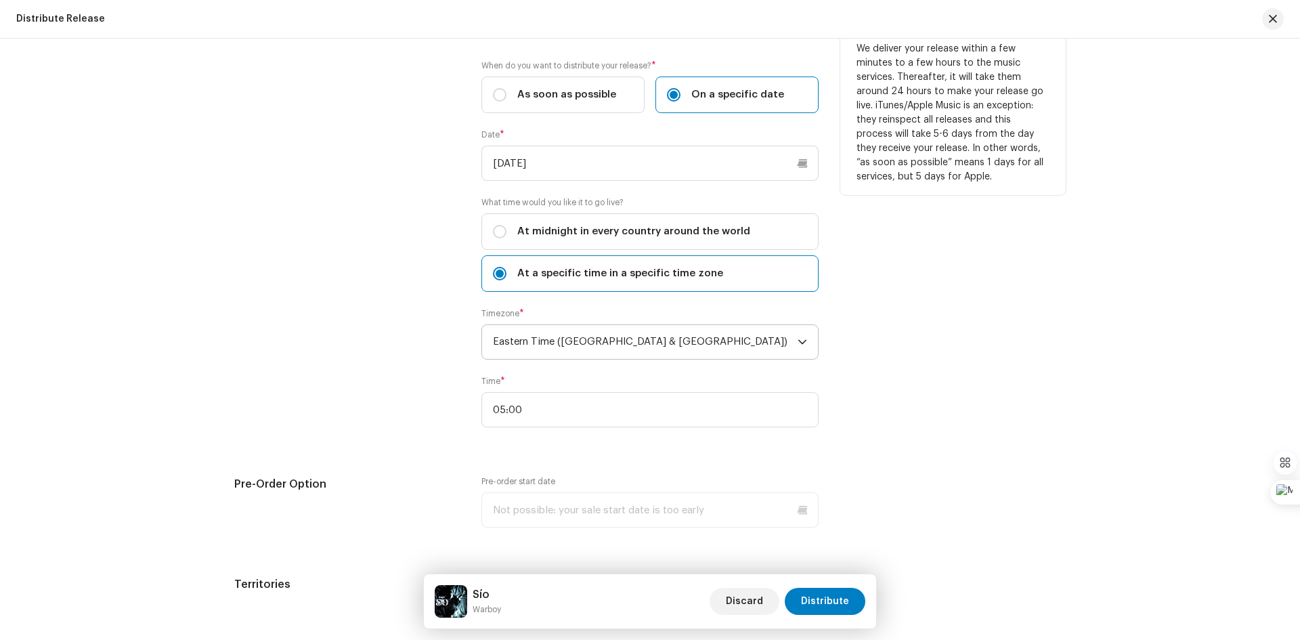
click at [491, 382] on label "Time *" at bounding box center [493, 381] width 24 height 11
click at [502, 377] on span "*" at bounding box center [502, 380] width 5 height 9
click at [593, 413] on input "05:00" at bounding box center [649, 409] width 337 height 35
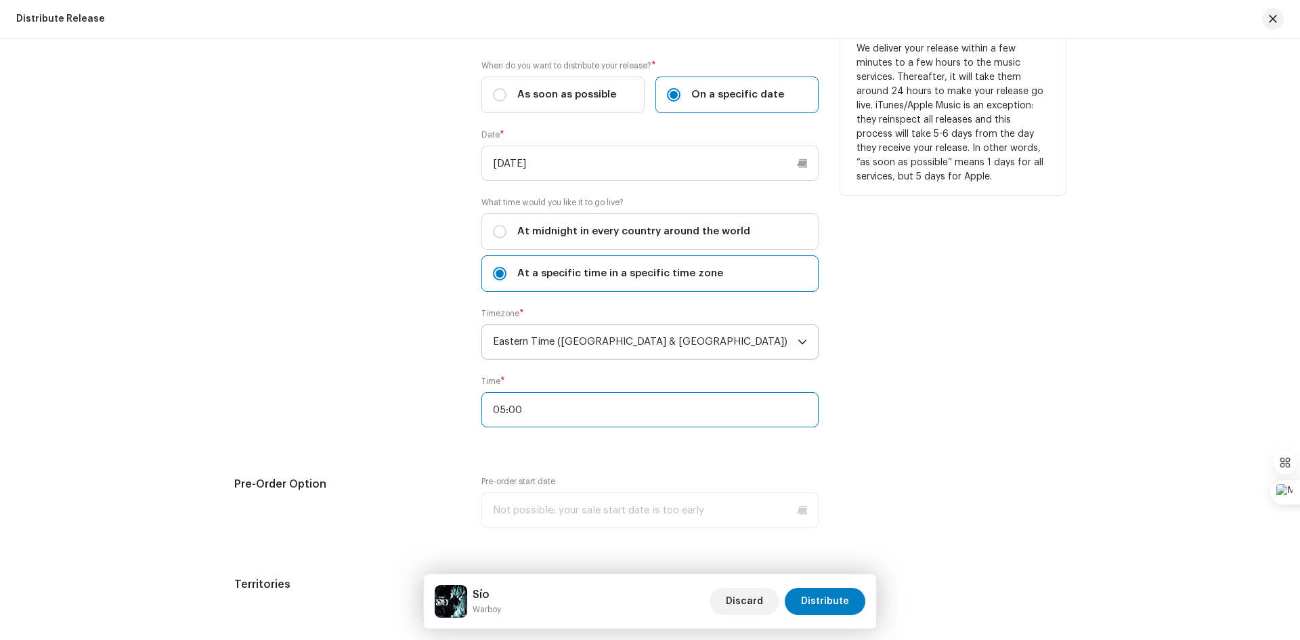
click at [556, 409] on input "05:00" at bounding box center [649, 409] width 337 height 35
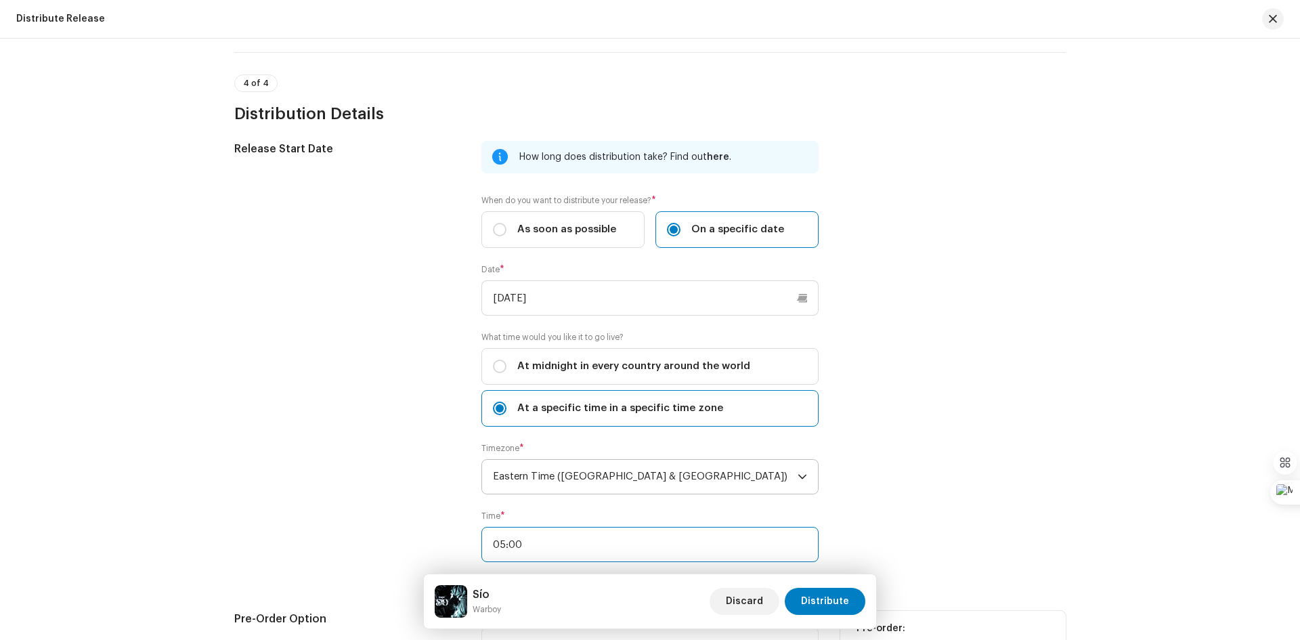
scroll to position [2265, 0]
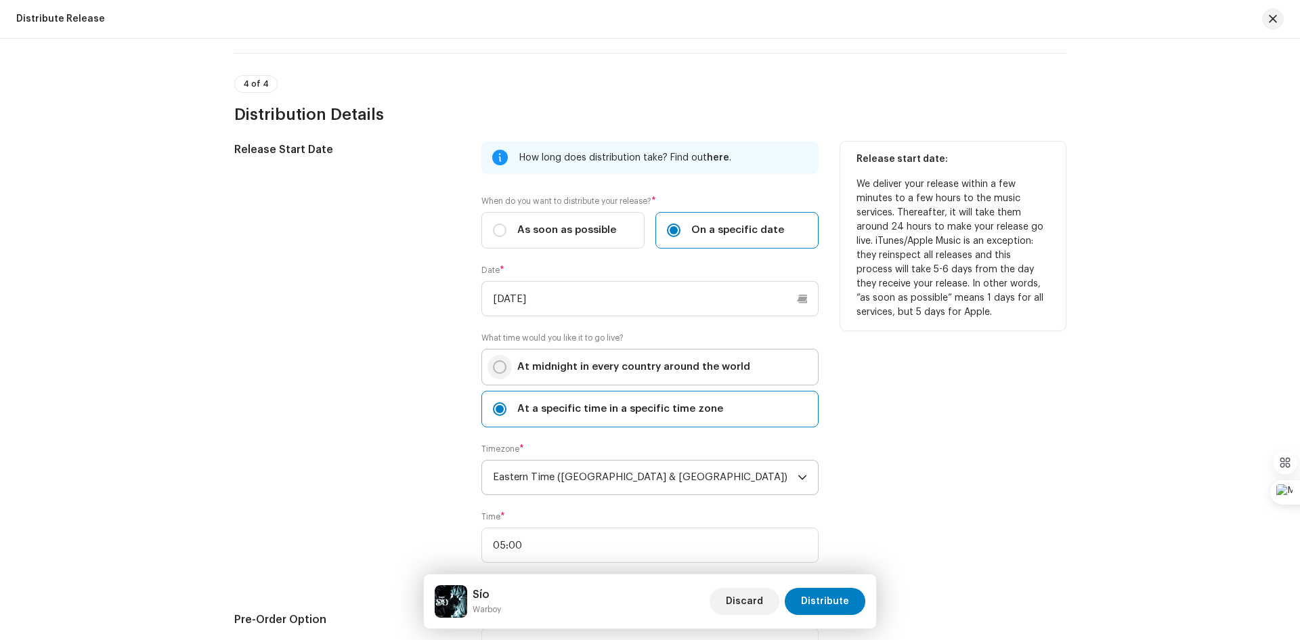
click at [494, 365] on input "At midnight in every country around the world" at bounding box center [500, 367] width 14 height 14
radio input "true"
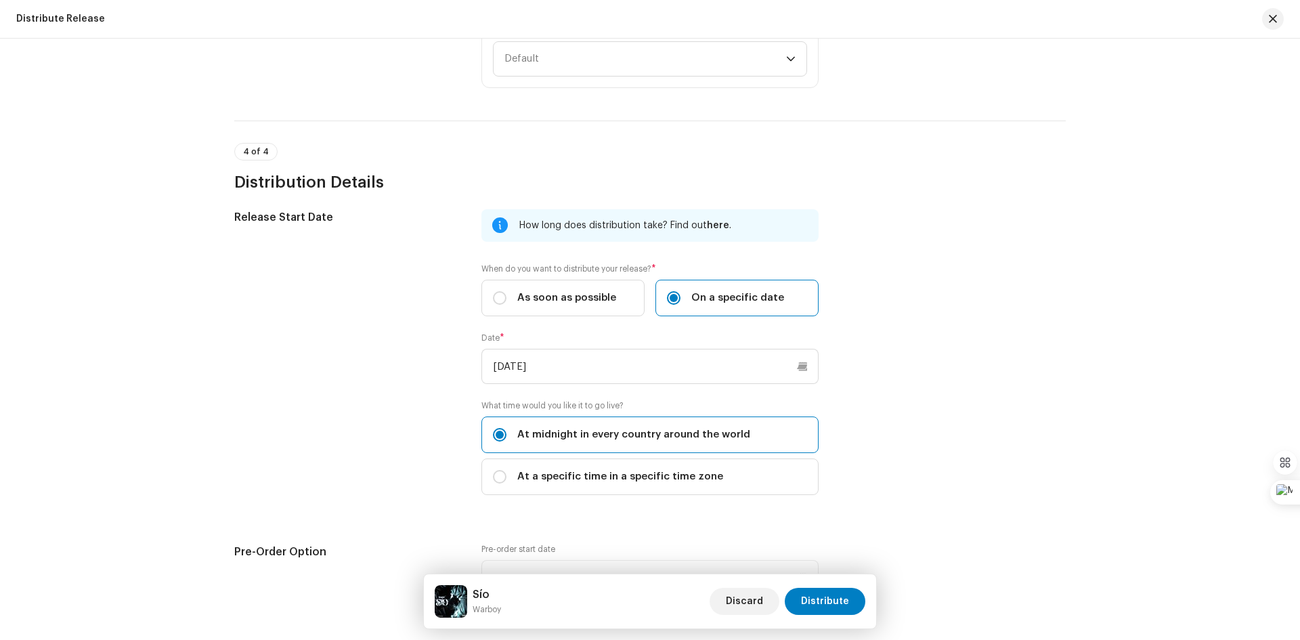
scroll to position [2400, 0]
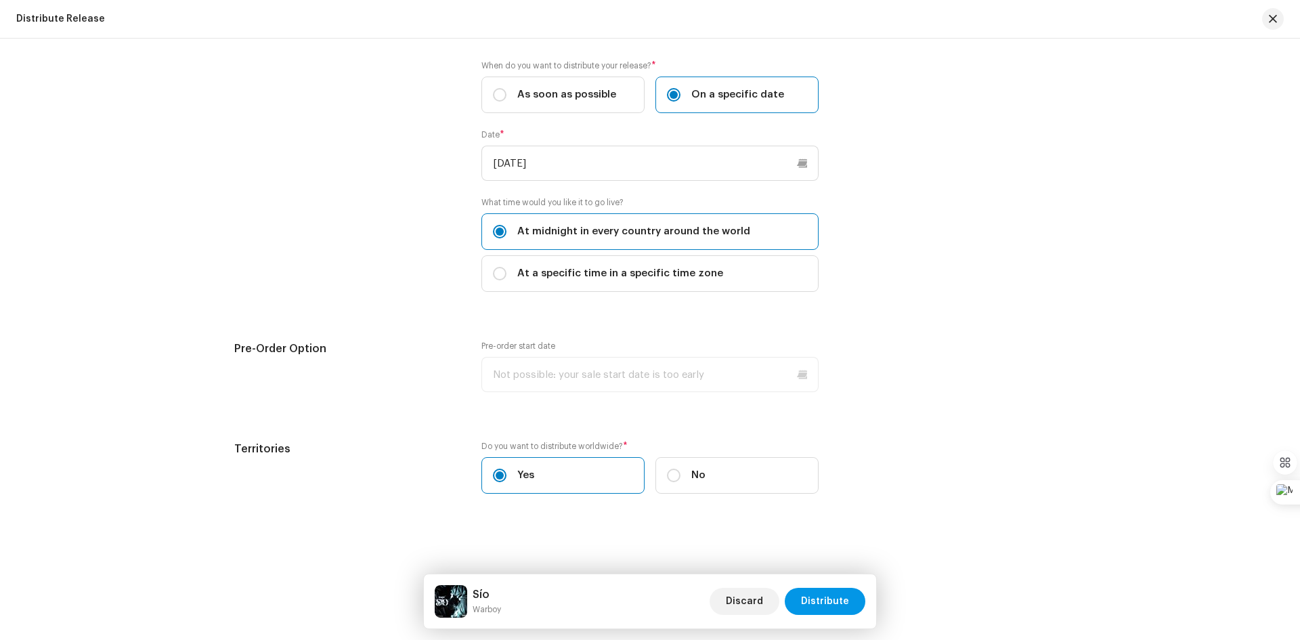
click at [828, 606] on span "Distribute" at bounding box center [825, 600] width 48 height 27
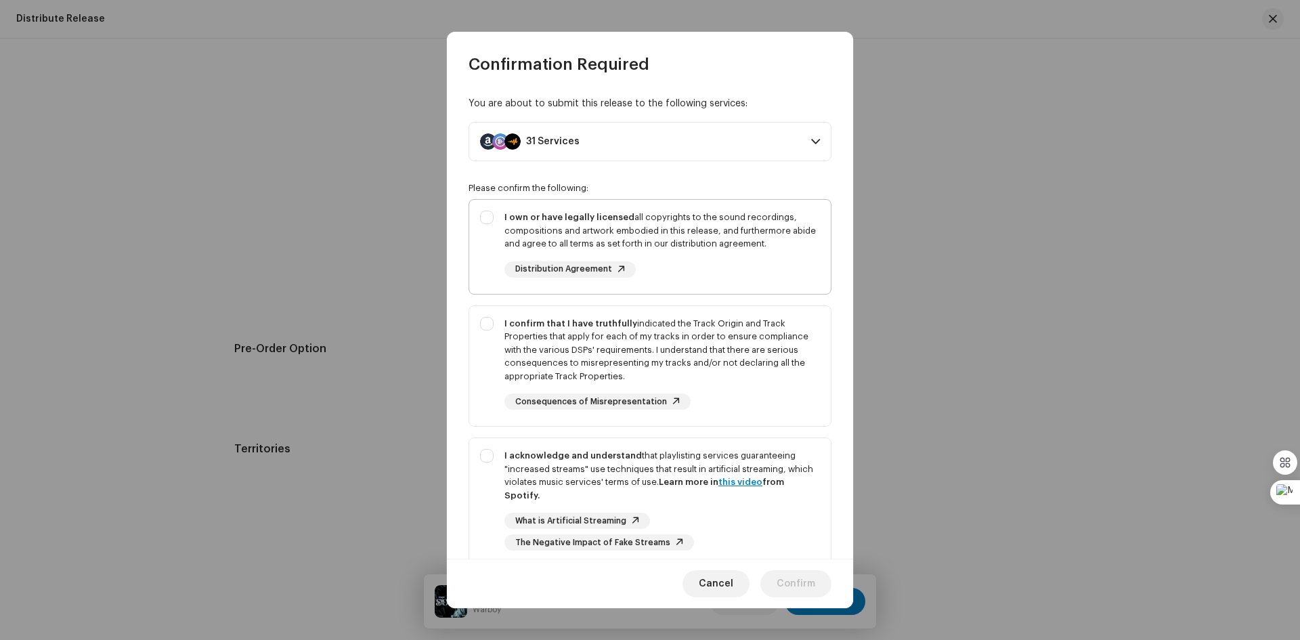
click at [488, 218] on div "I own or have legally licensed all copyrights to the sound recordings, composit…" at bounding box center [649, 244] width 361 height 89
checkbox input "true"
click at [486, 319] on div "I confirm that I have truthfully indicated the Track Origin and Track Propertie…" at bounding box center [649, 363] width 361 height 115
checkbox input "true"
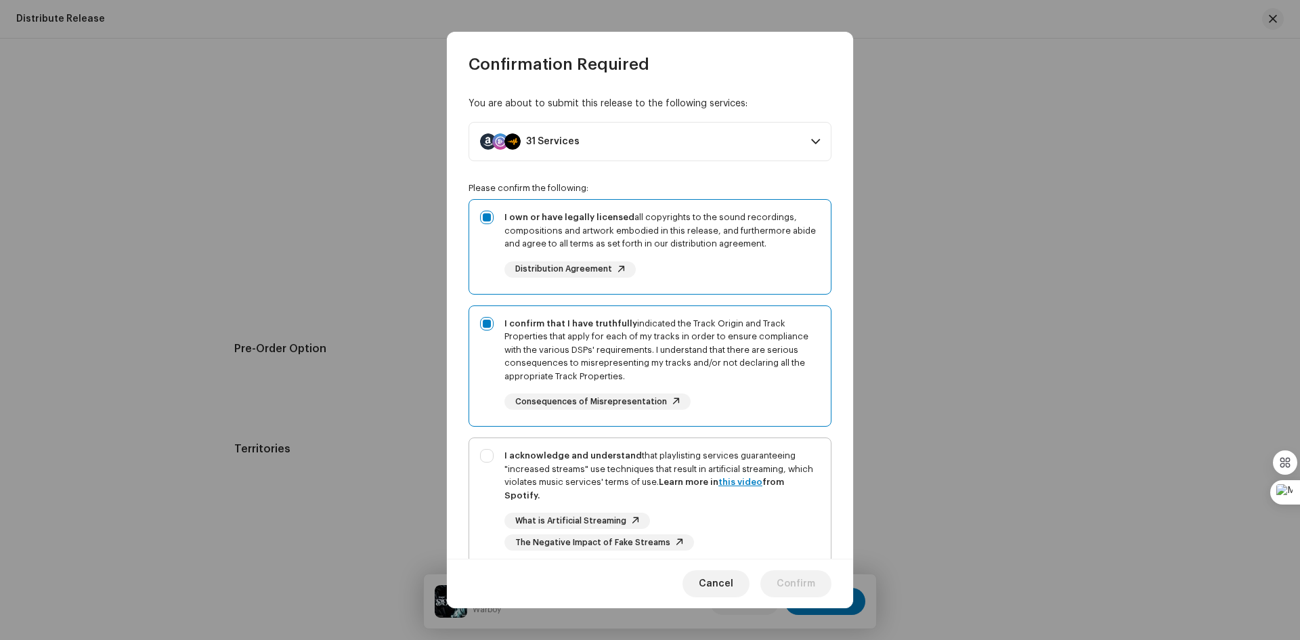
click at [487, 458] on div "I acknowledge and understand that playlisting services guaranteeing "increased …" at bounding box center [649, 499] width 361 height 123
checkbox input "true"
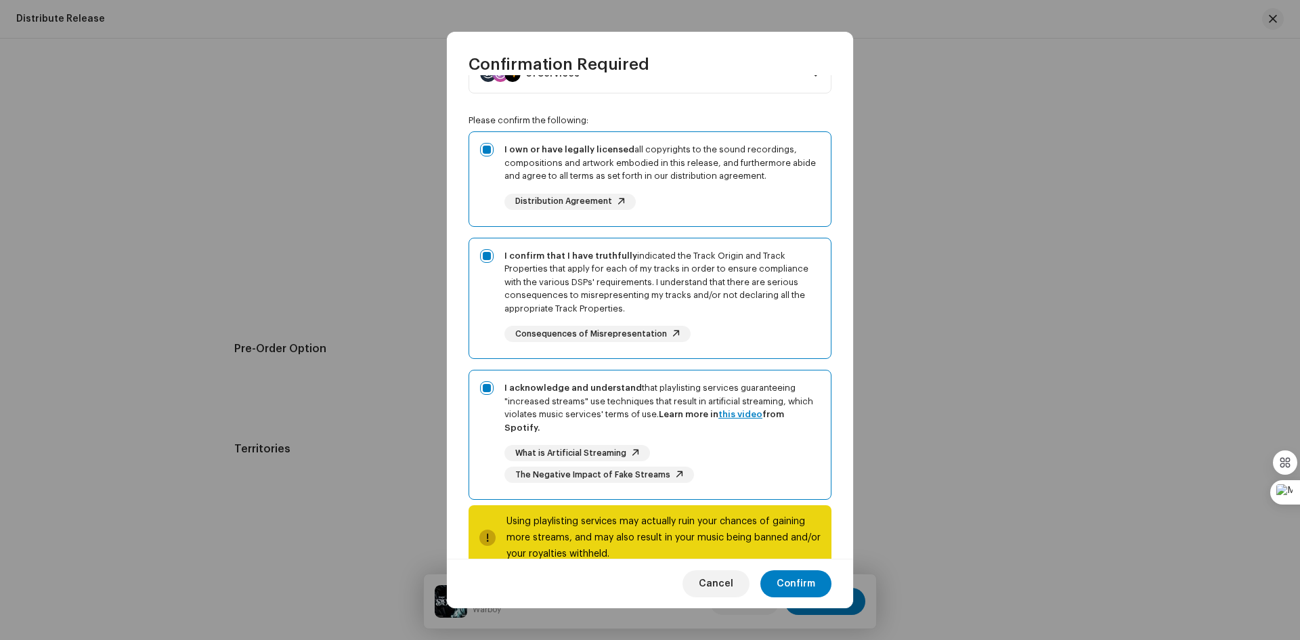
scroll to position [101, 0]
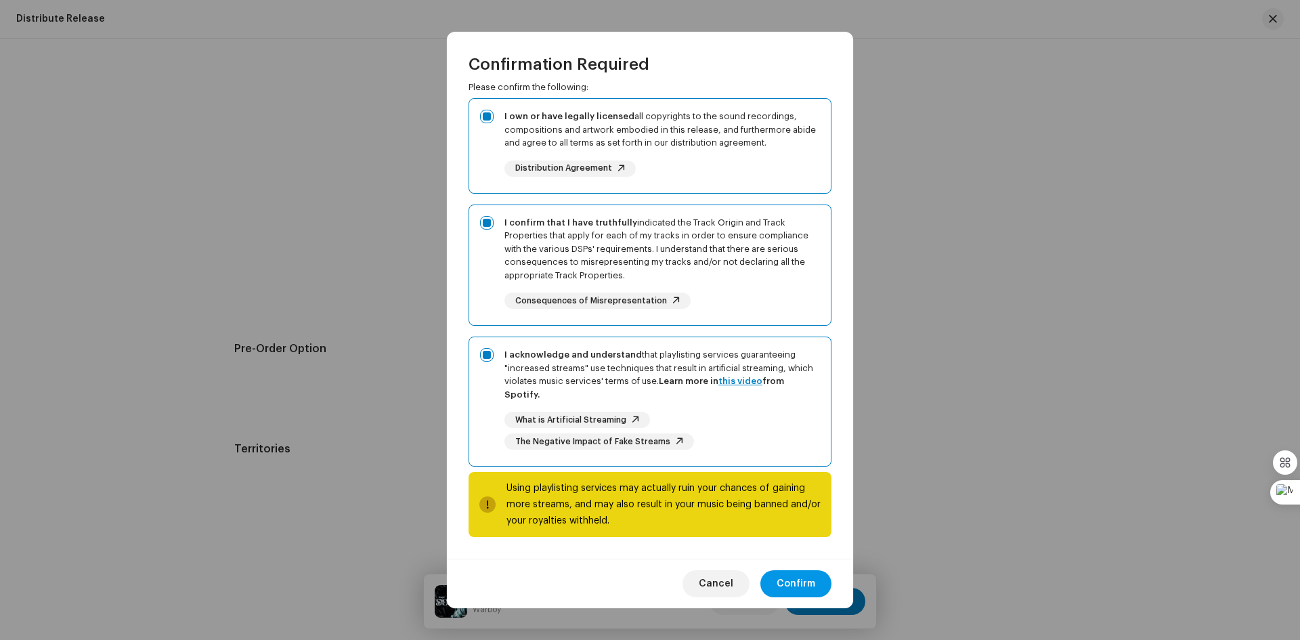
click at [804, 583] on span "Confirm" at bounding box center [795, 583] width 39 height 27
